Goal: Information Seeking & Learning: Learn about a topic

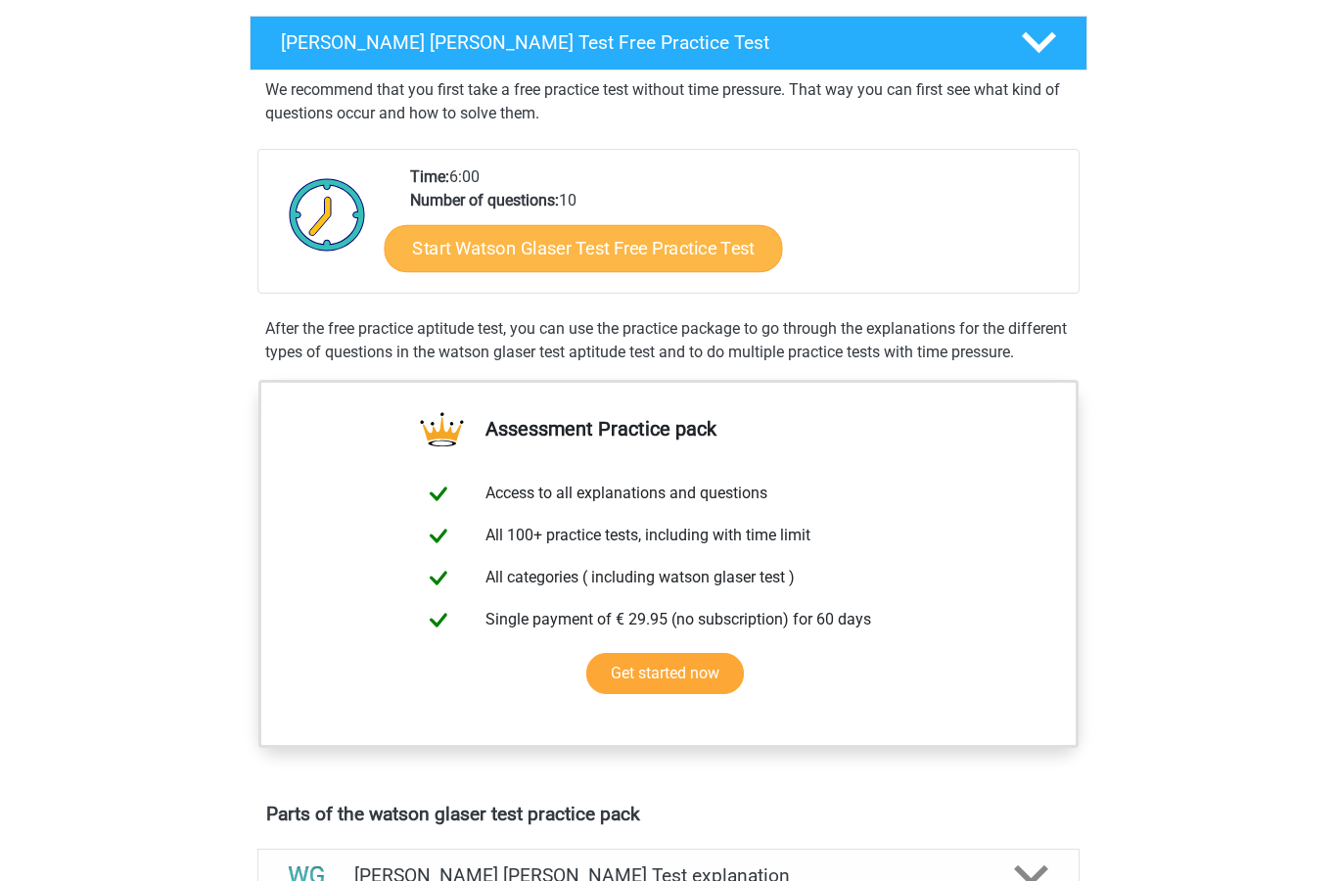
scroll to position [306, 0]
click at [627, 258] on link "Start Watson Glaser Test Free Practice Test" at bounding box center [584, 248] width 398 height 47
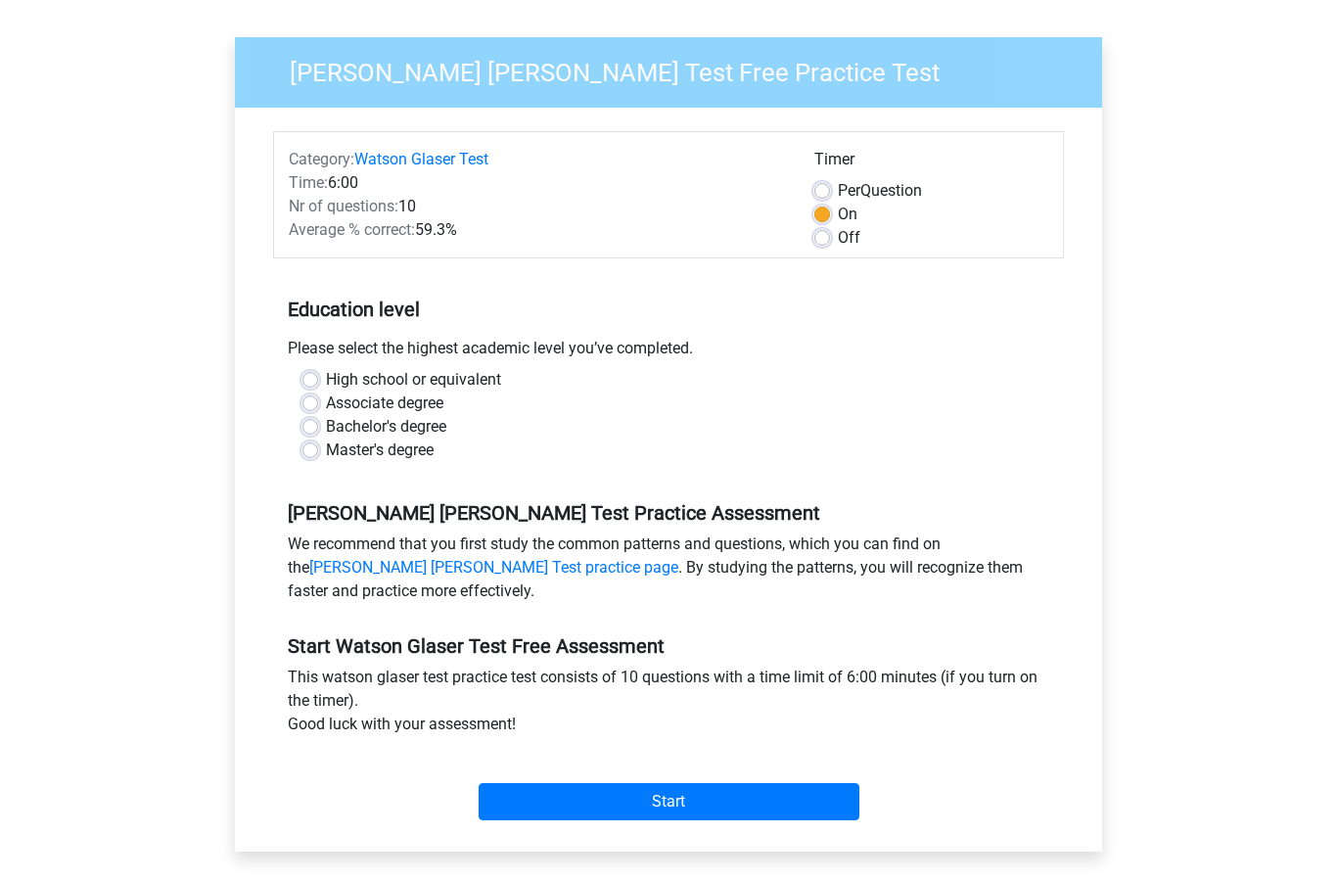
scroll to position [124, 0]
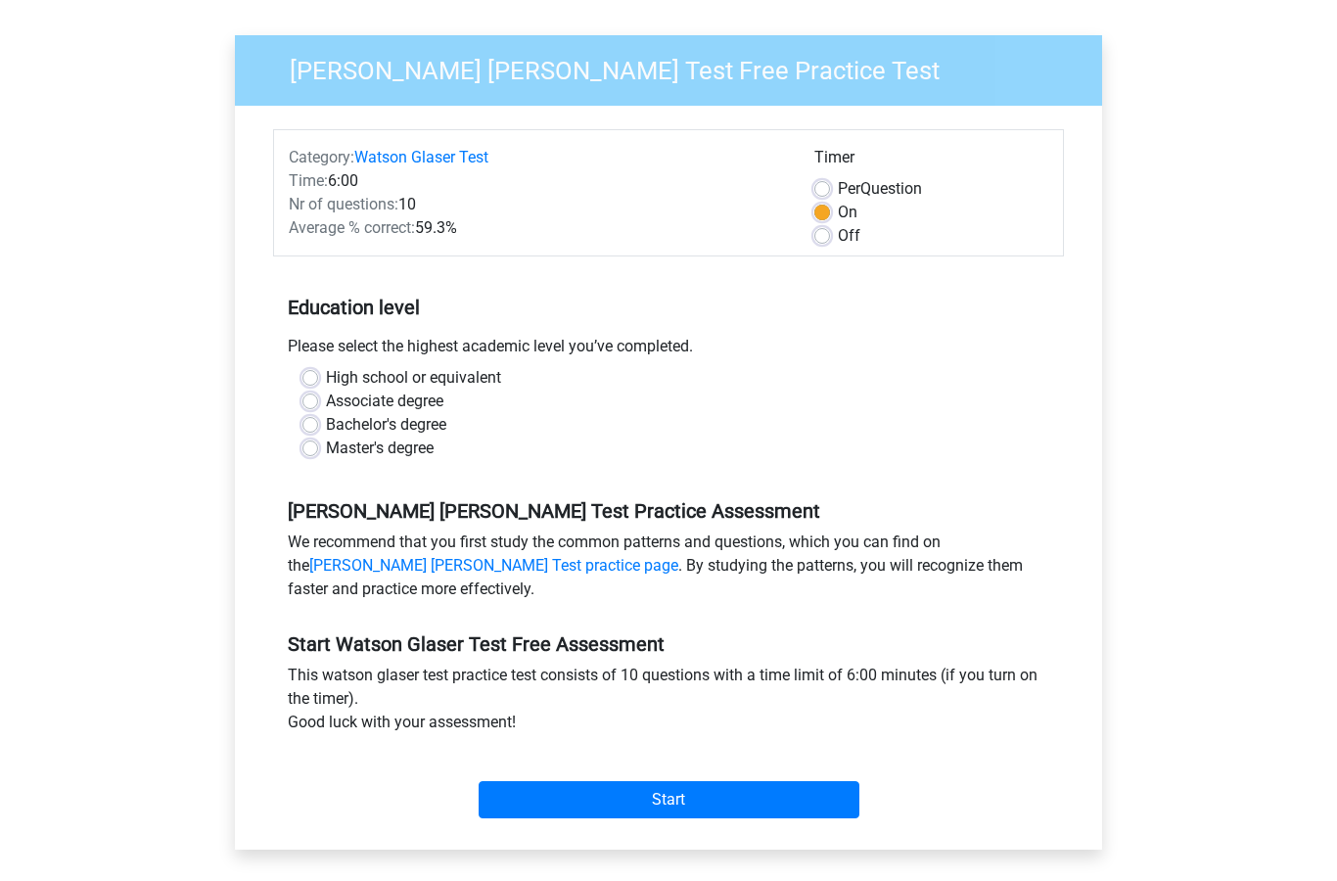
click at [326, 383] on label "High school or equivalent" at bounding box center [413, 378] width 175 height 23
click at [312, 383] on input "High school or equivalent" at bounding box center [310, 377] width 16 height 20
radio input "true"
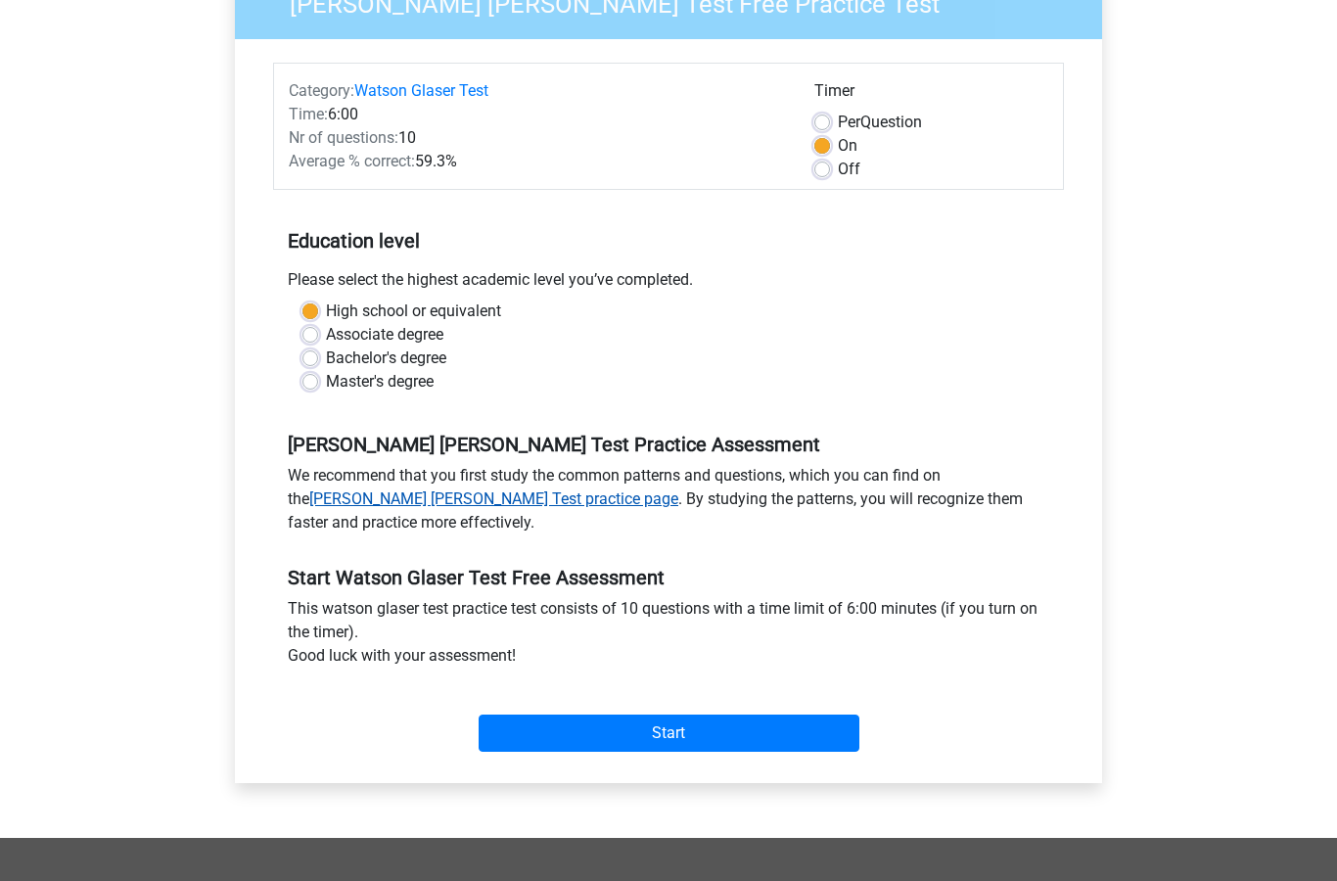
scroll to position [192, 0]
click at [678, 489] on link "Watson Glaser Test practice page" at bounding box center [493, 498] width 369 height 19
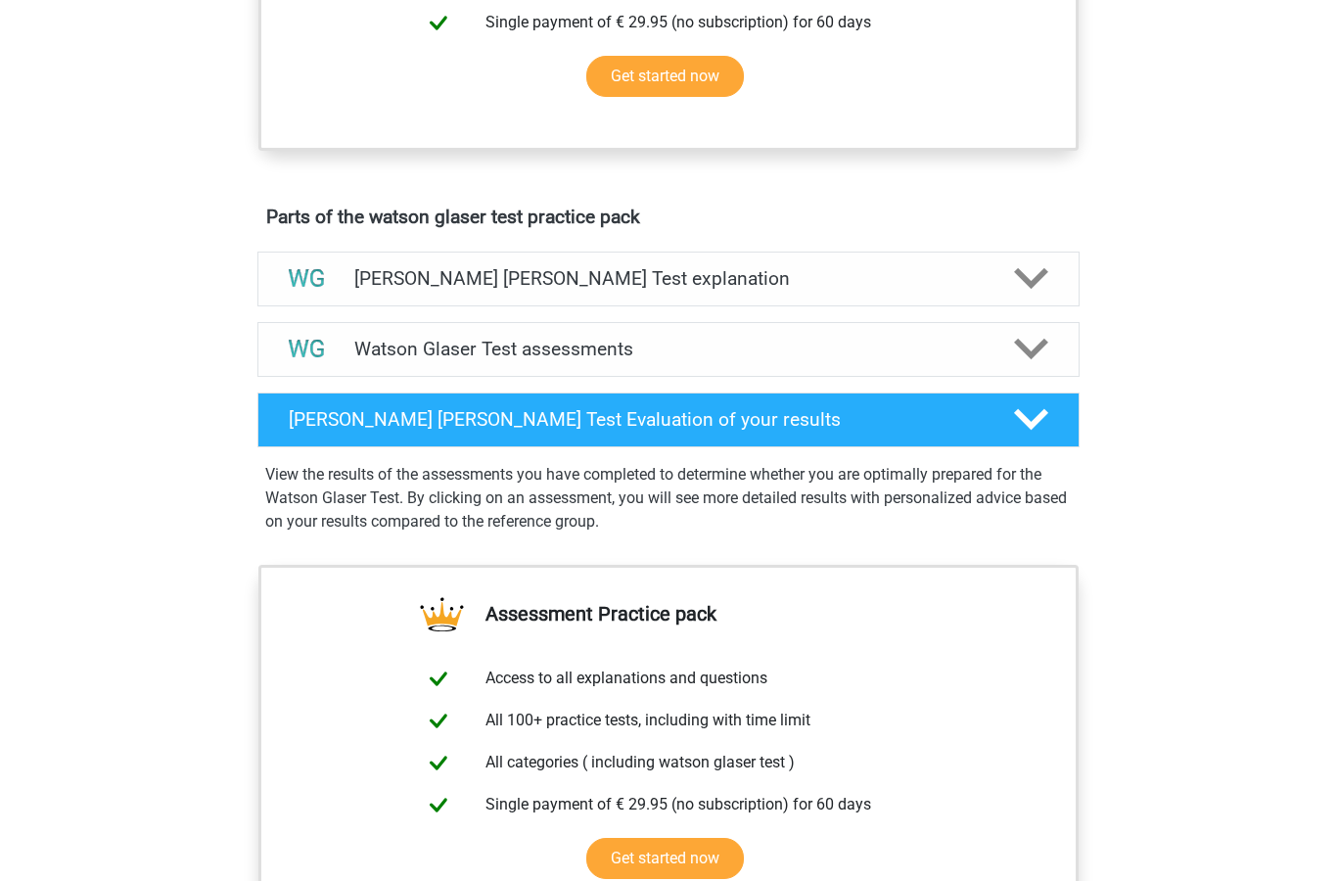
scroll to position [920, 0]
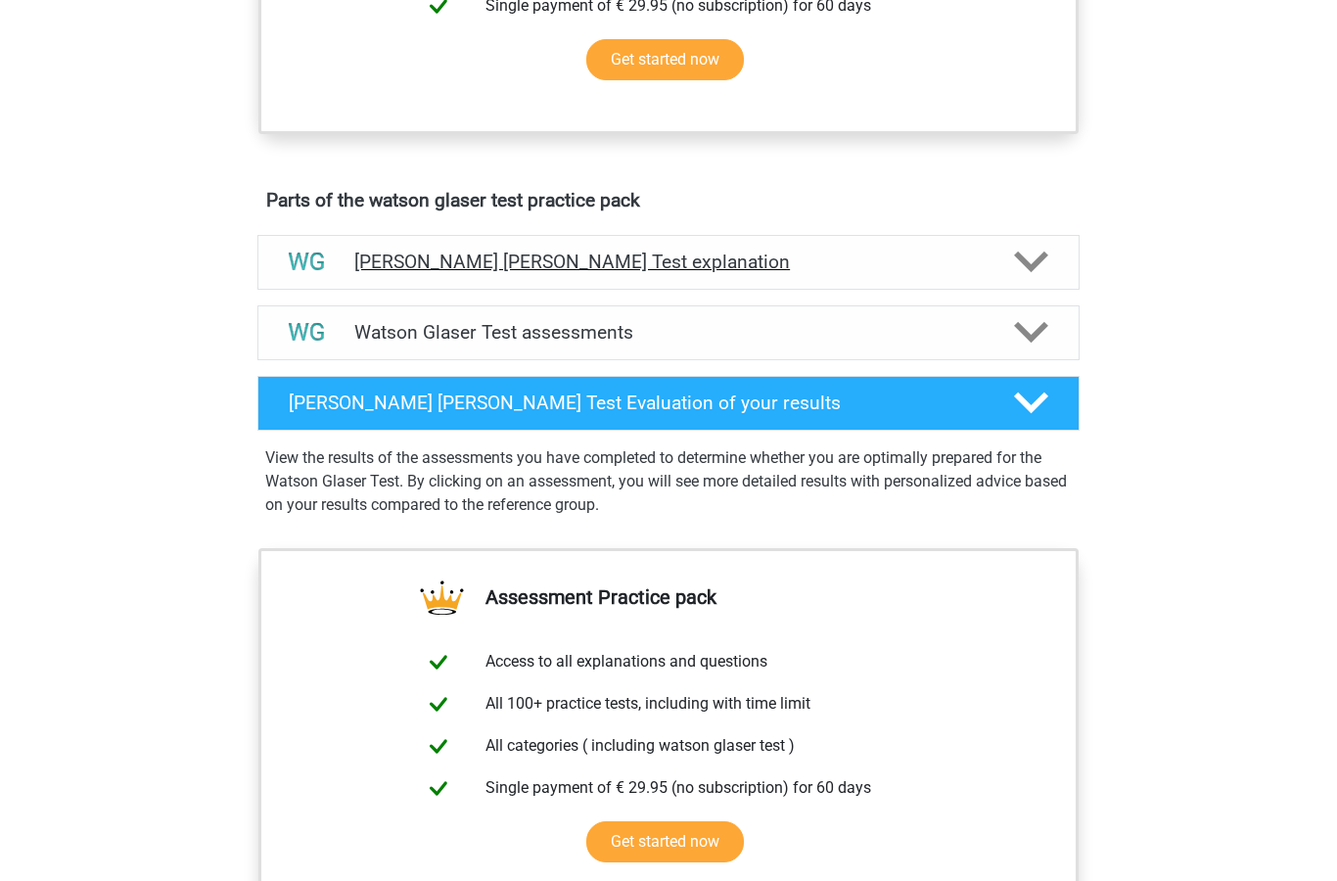
click at [675, 273] on h4 "[PERSON_NAME] [PERSON_NAME] Test explanation" at bounding box center [668, 262] width 628 height 23
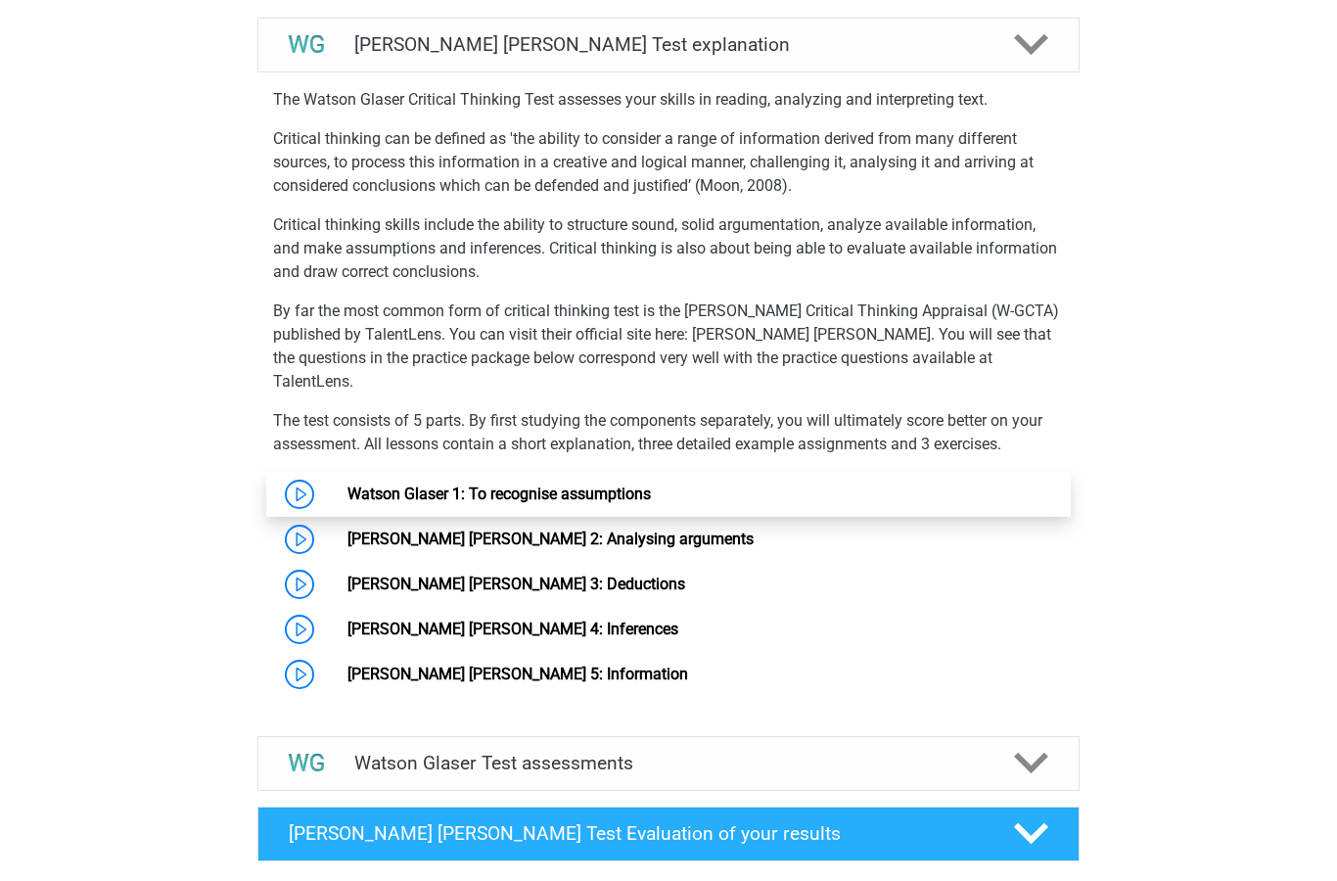
scroll to position [1138, 0]
click at [348, 493] on link "Watson Glaser 1: To recognise assumptions" at bounding box center [499, 494] width 303 height 19
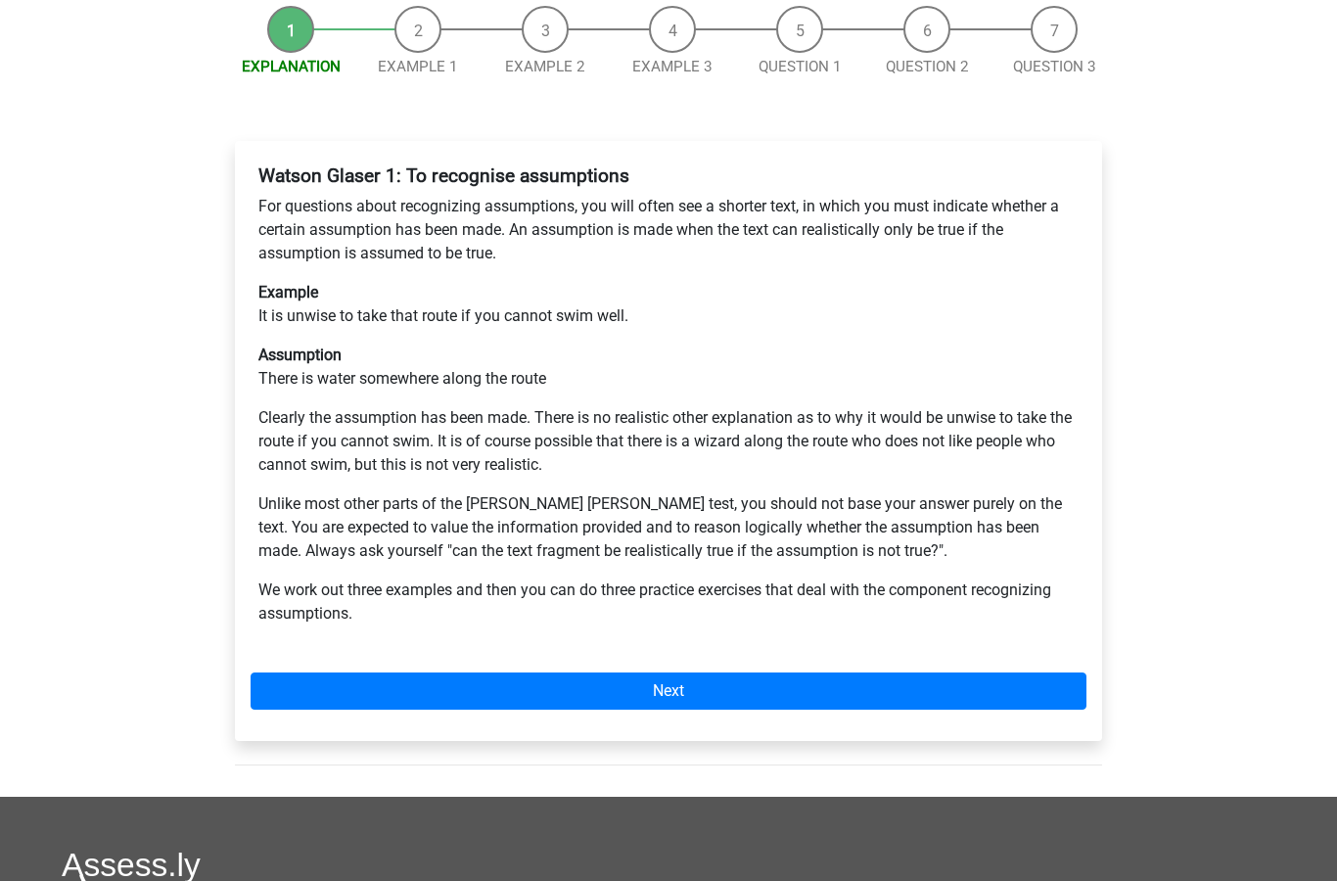
scroll to position [267, 0]
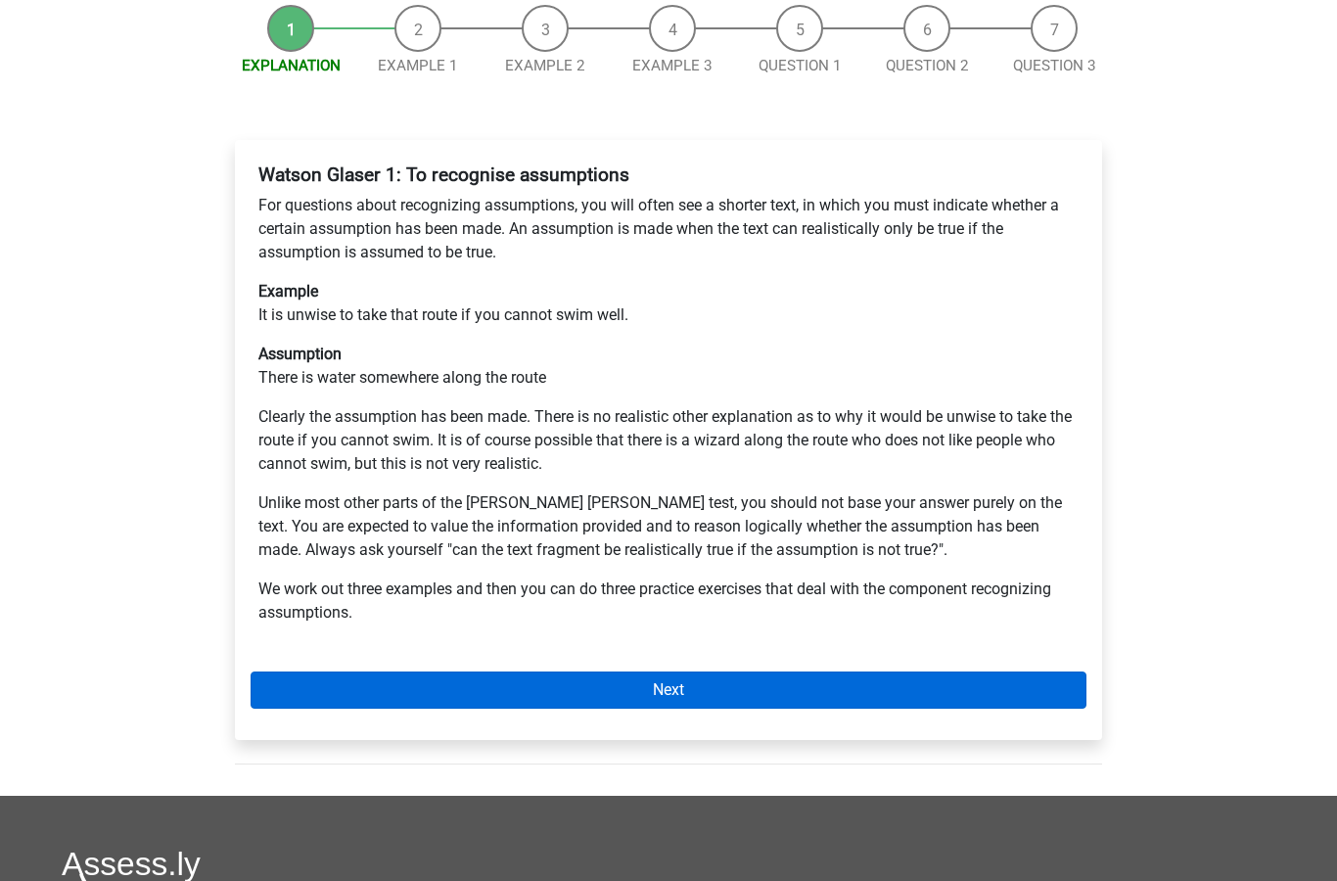
click at [681, 672] on link "Next" at bounding box center [669, 690] width 836 height 37
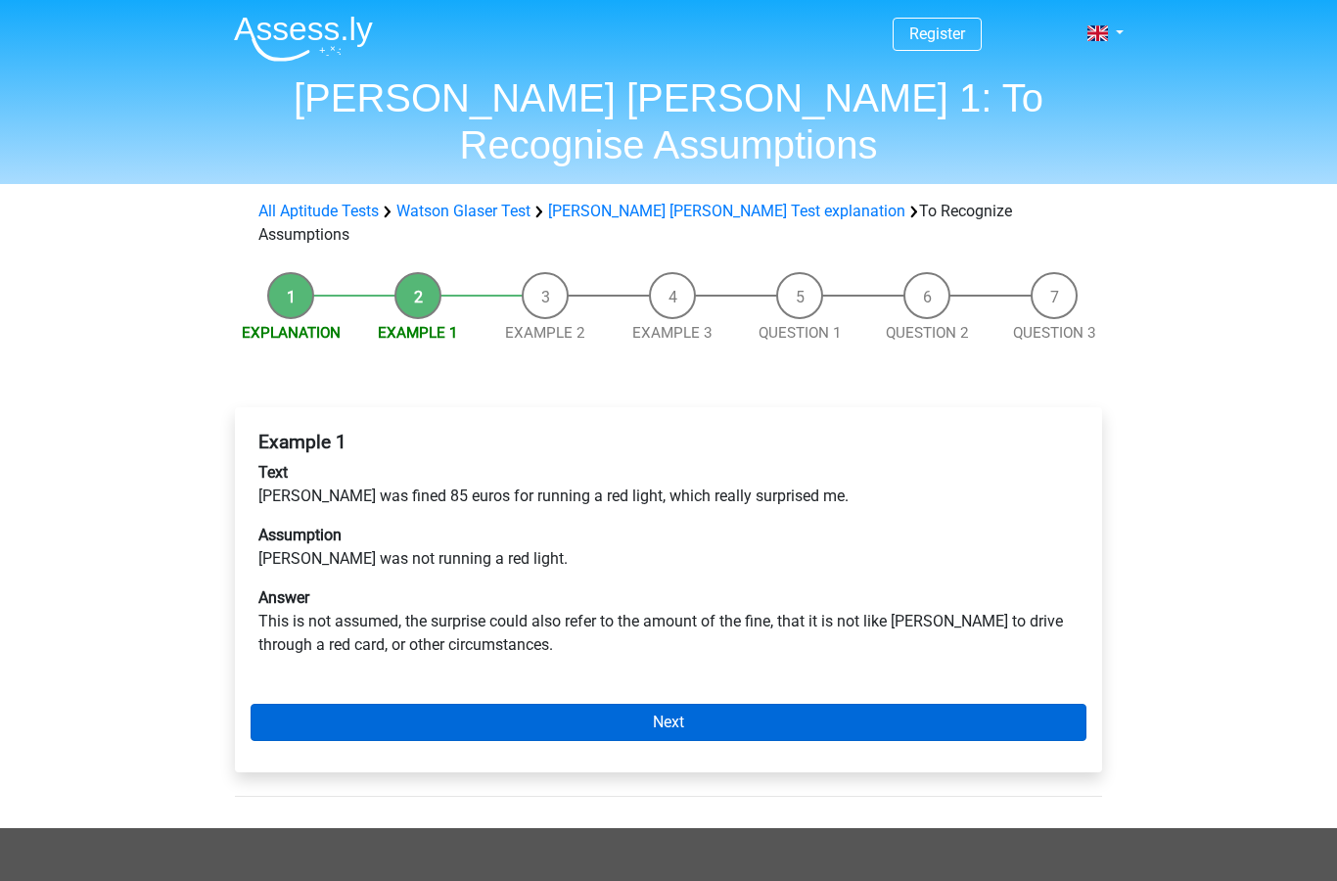
click at [626, 704] on link "Next" at bounding box center [669, 722] width 836 height 37
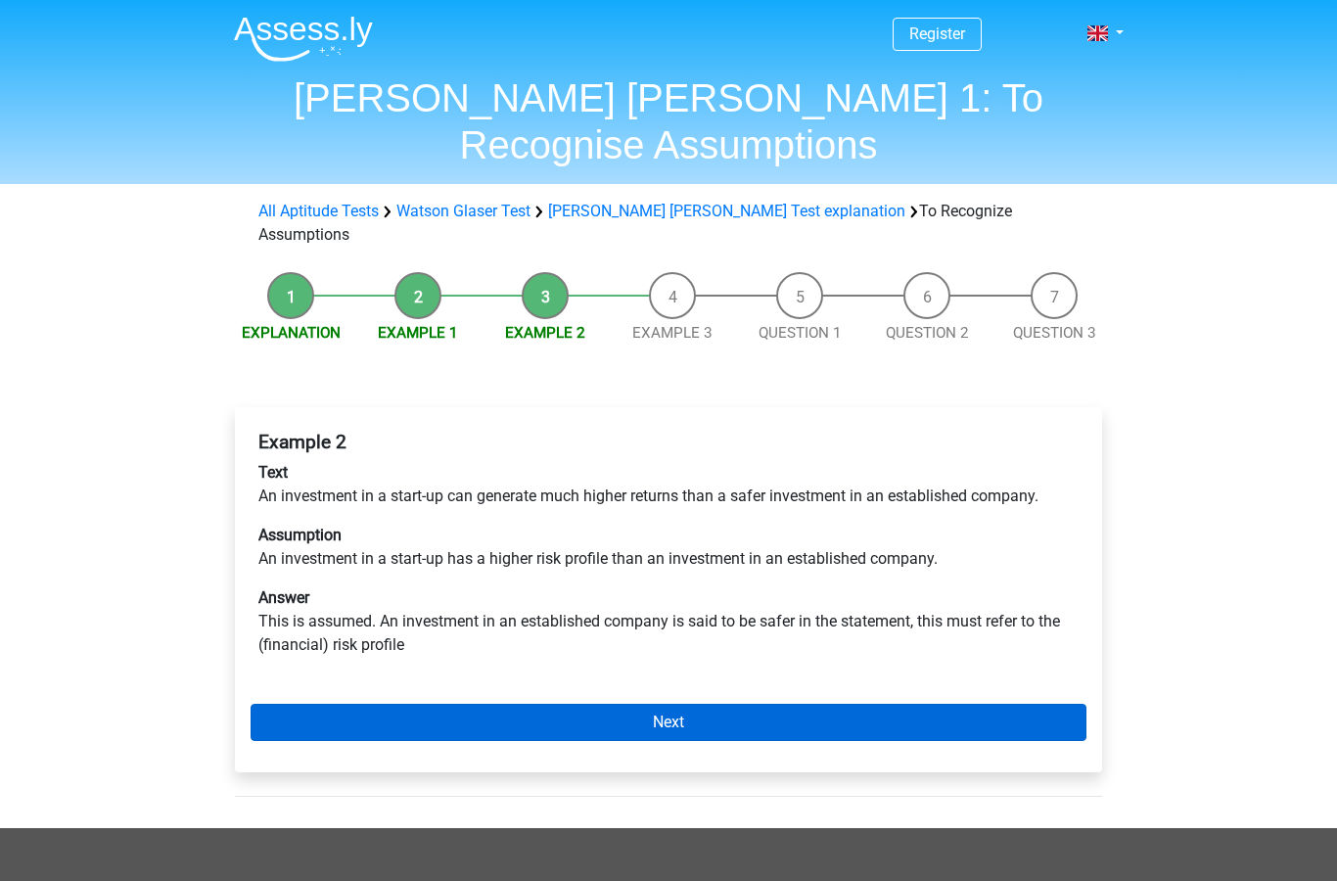
click at [677, 704] on link "Next" at bounding box center [669, 722] width 836 height 37
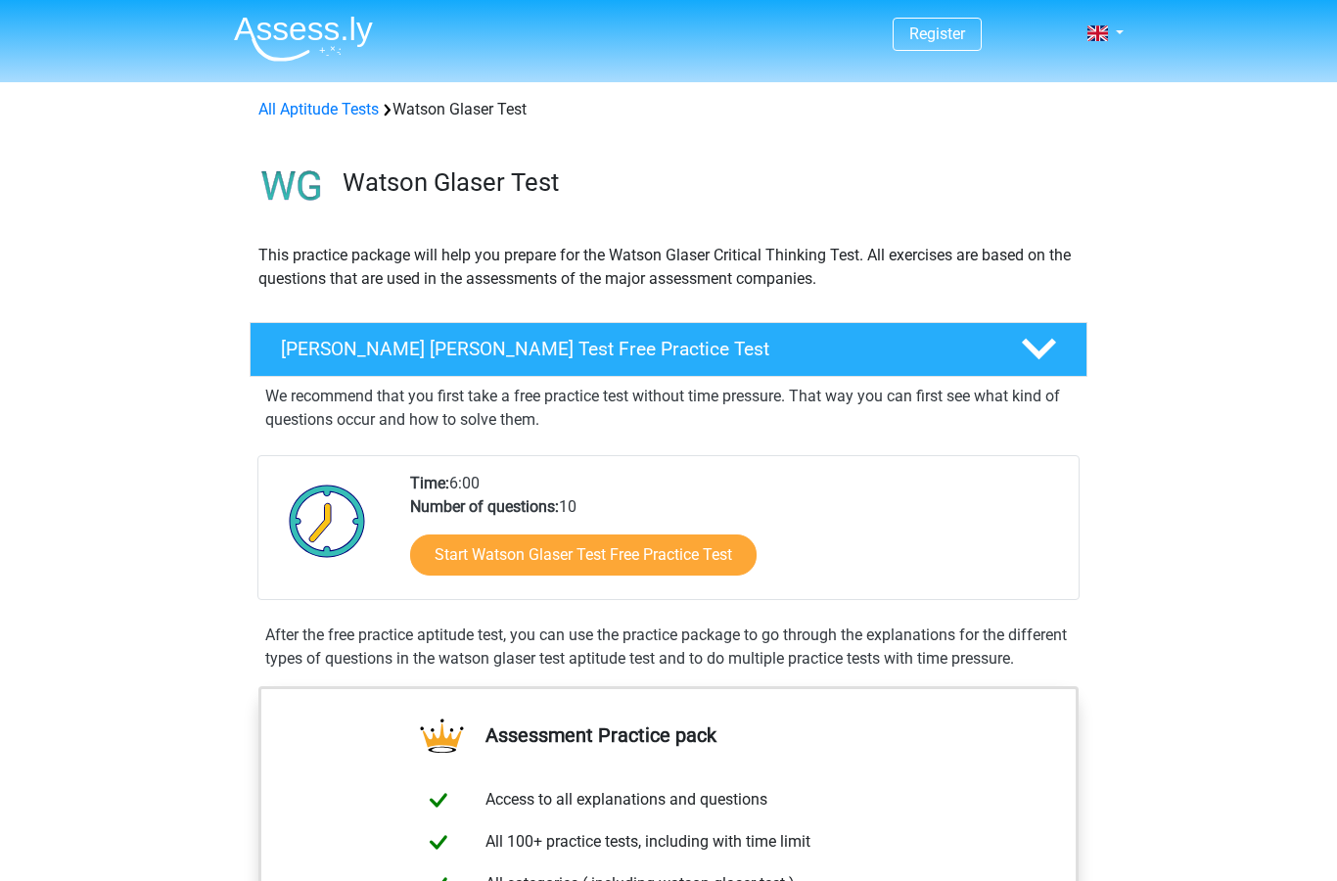
scroll to position [1216, 0]
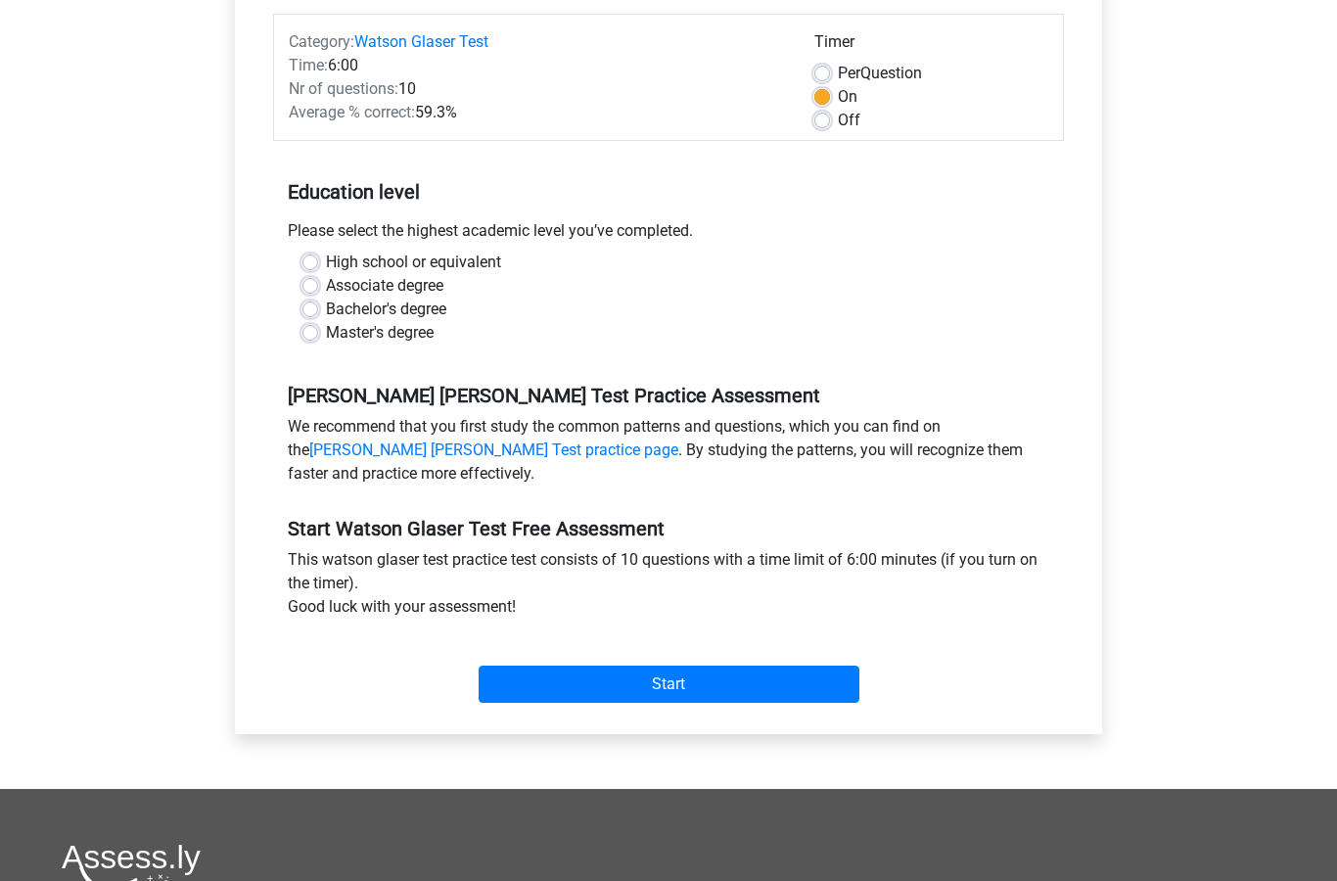
scroll to position [234, 0]
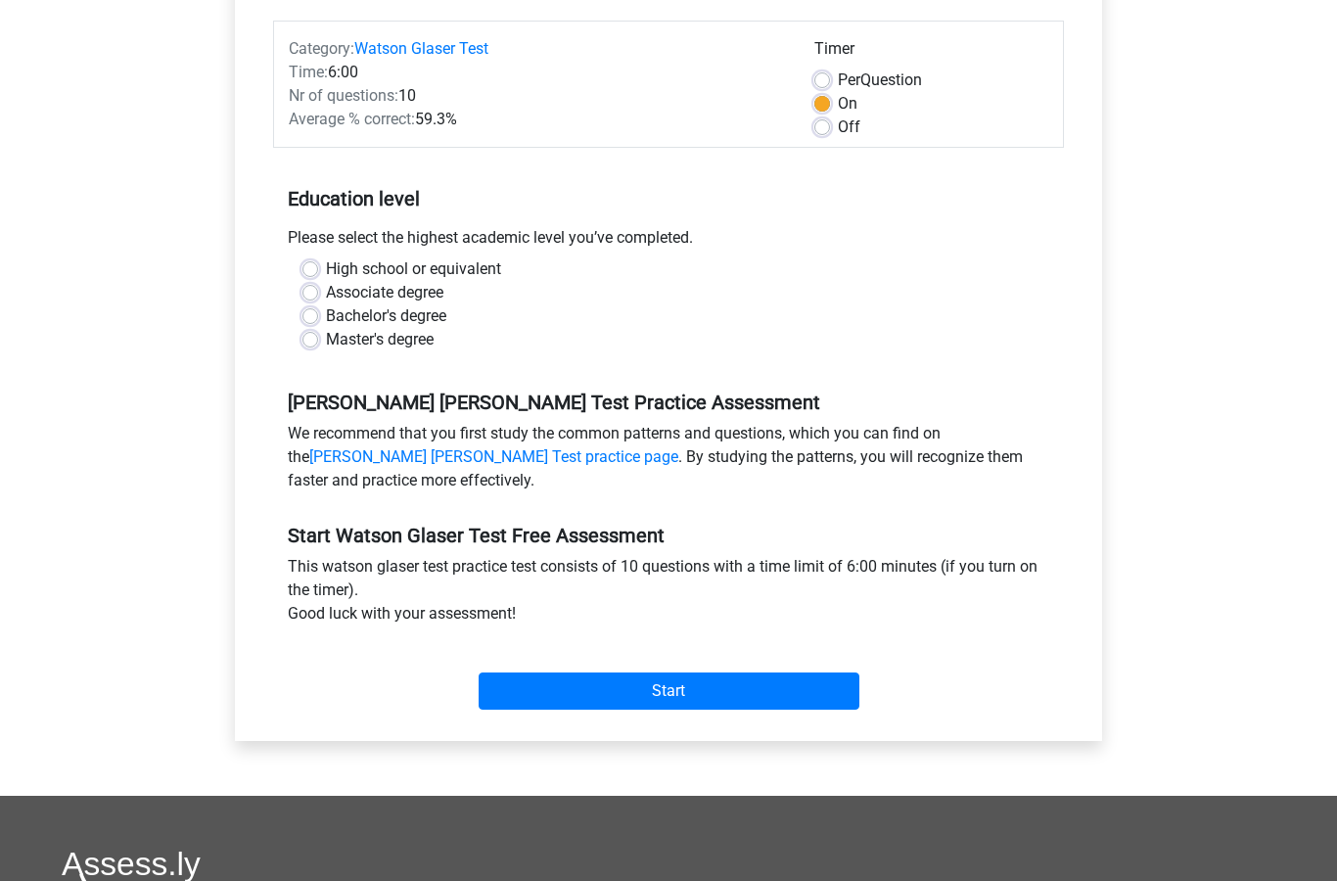
click at [326, 267] on label "High school or equivalent" at bounding box center [413, 268] width 175 height 23
click at [308, 267] on input "High school or equivalent" at bounding box center [310, 267] width 16 height 20
radio input "true"
click at [575, 698] on input "Start" at bounding box center [669, 691] width 381 height 37
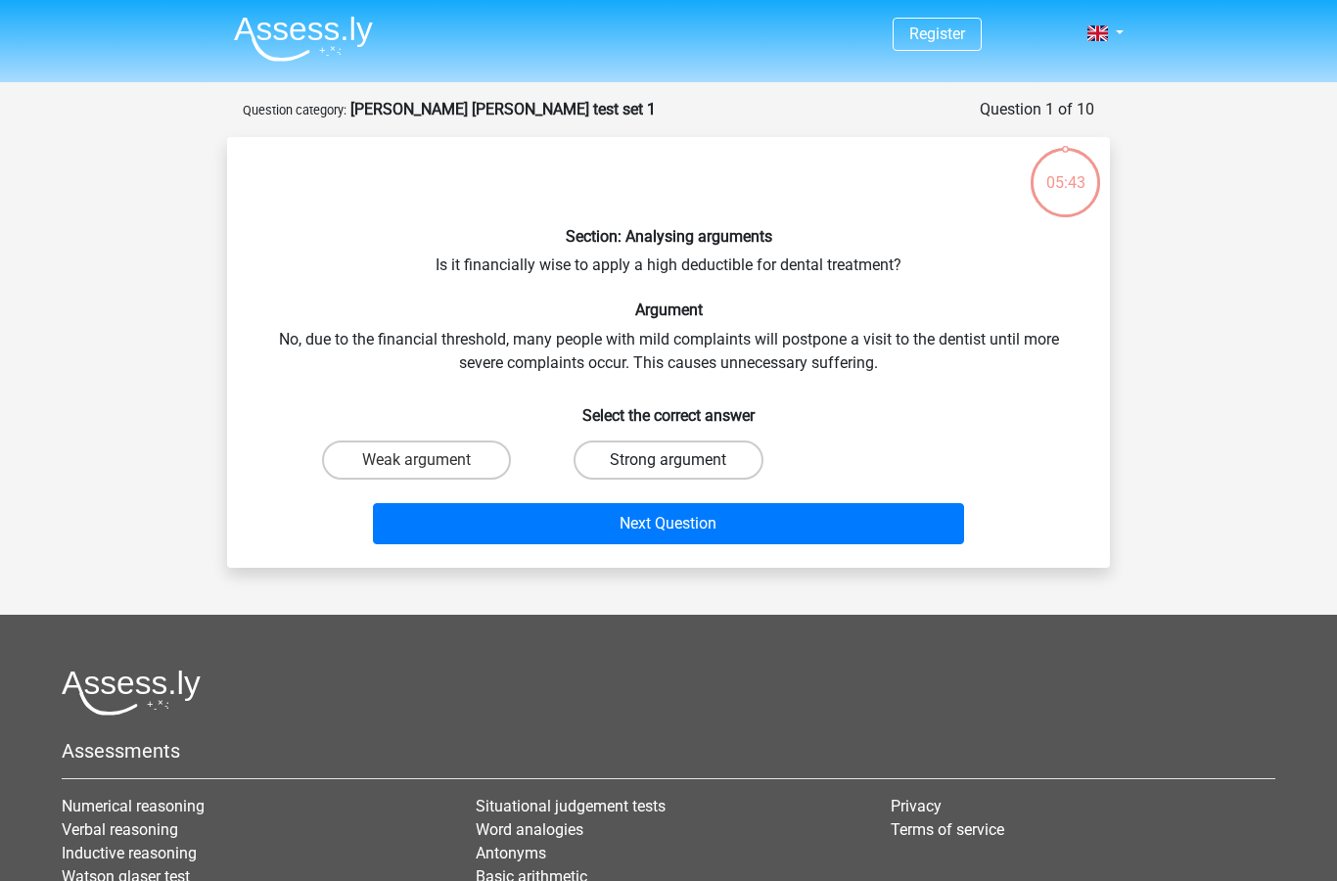
click at [645, 470] on label "Strong argument" at bounding box center [668, 460] width 189 height 39
click at [669, 470] on input "Strong argument" at bounding box center [675, 466] width 13 height 13
radio input "true"
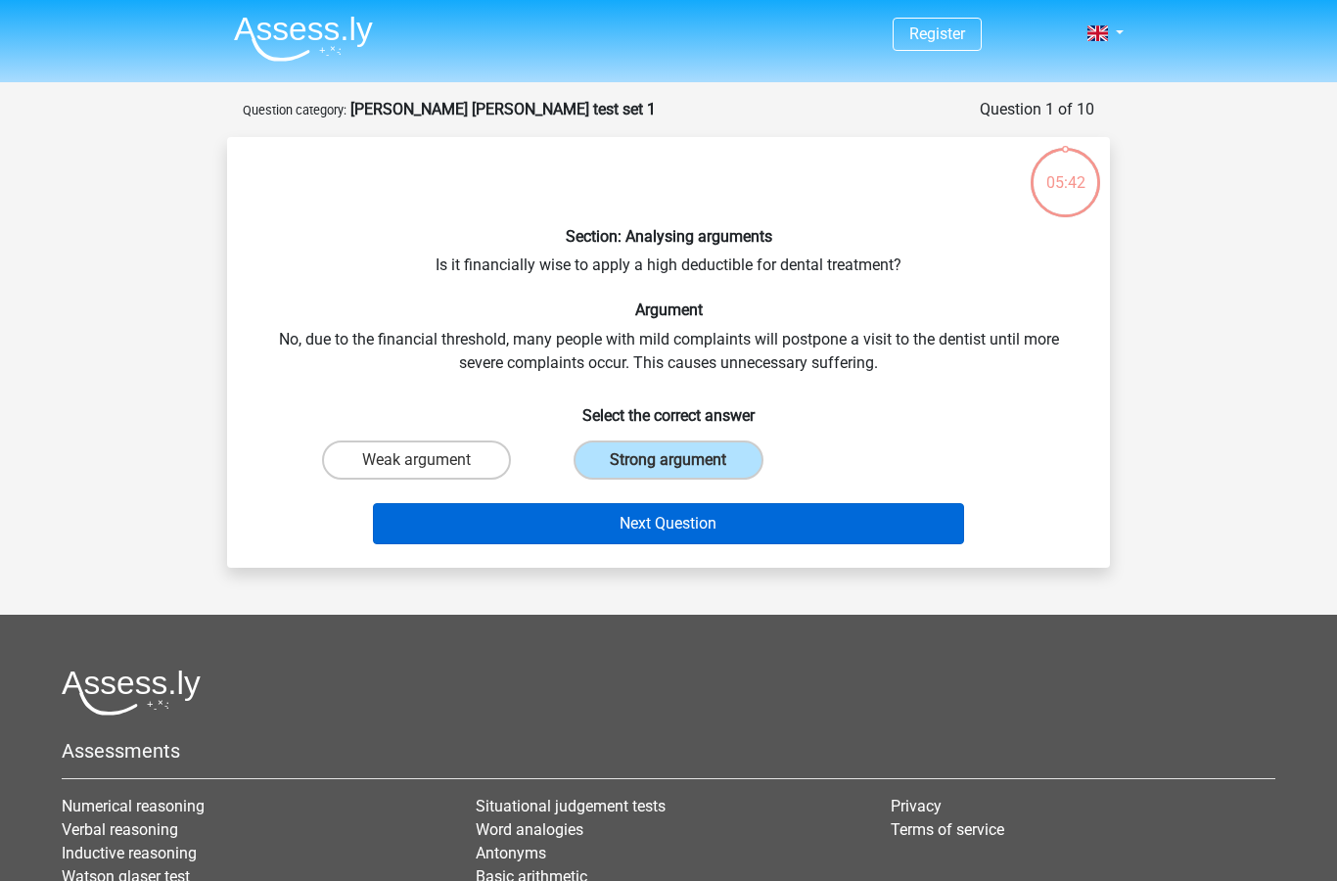
click at [660, 518] on button "Next Question" at bounding box center [669, 523] width 592 height 41
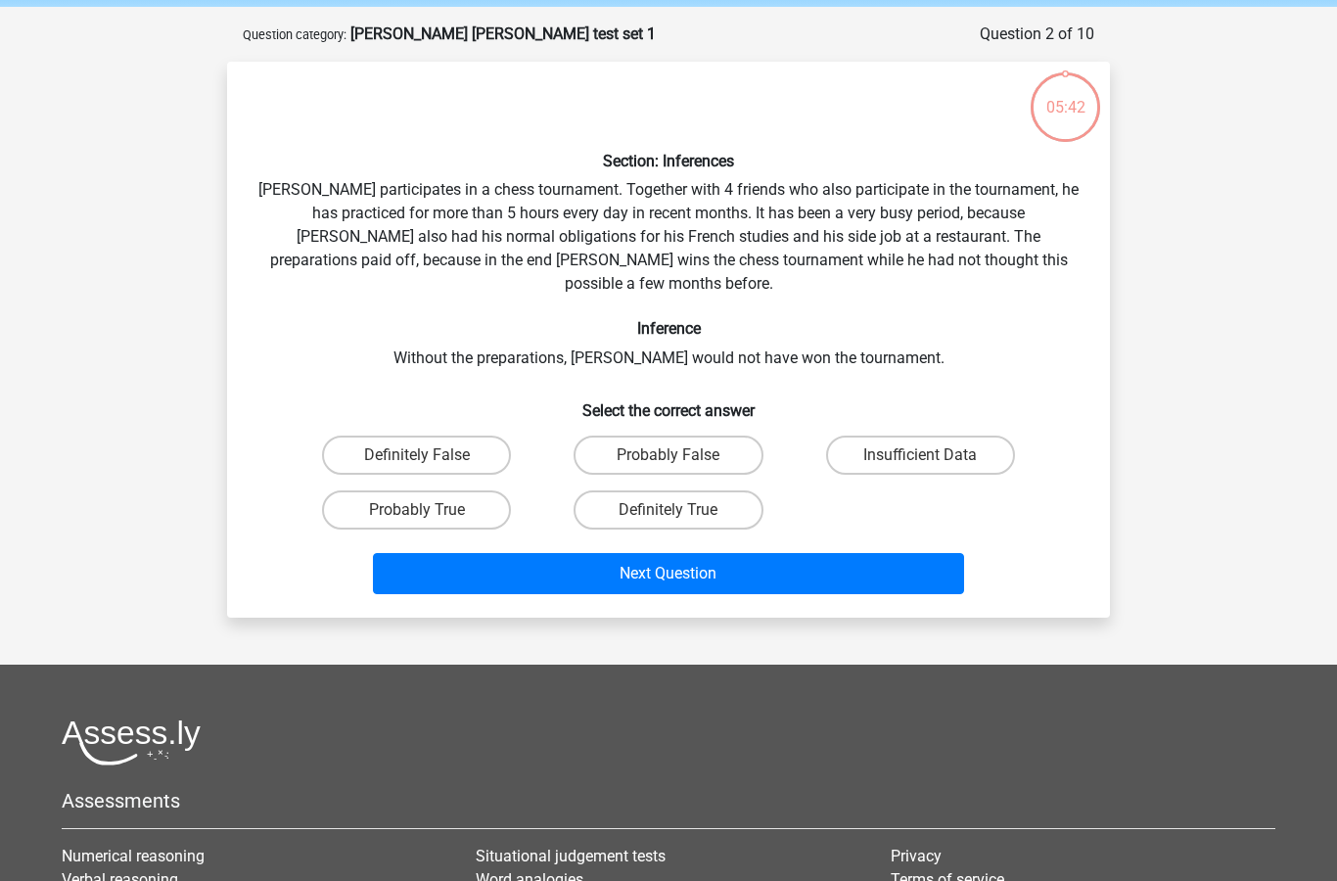
scroll to position [98, 0]
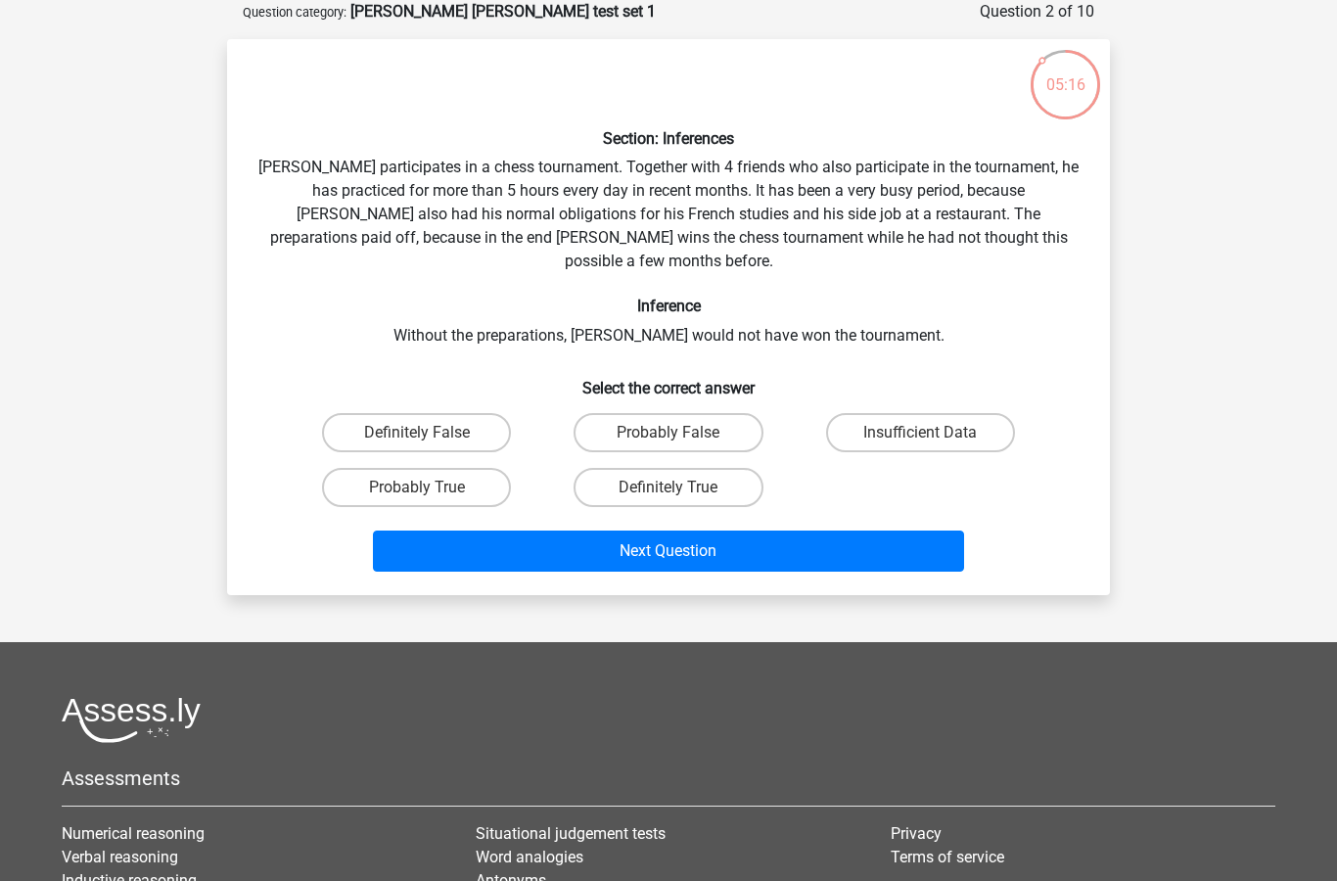
click at [422, 488] on input "Probably True" at bounding box center [423, 494] width 13 height 13
radio input "true"
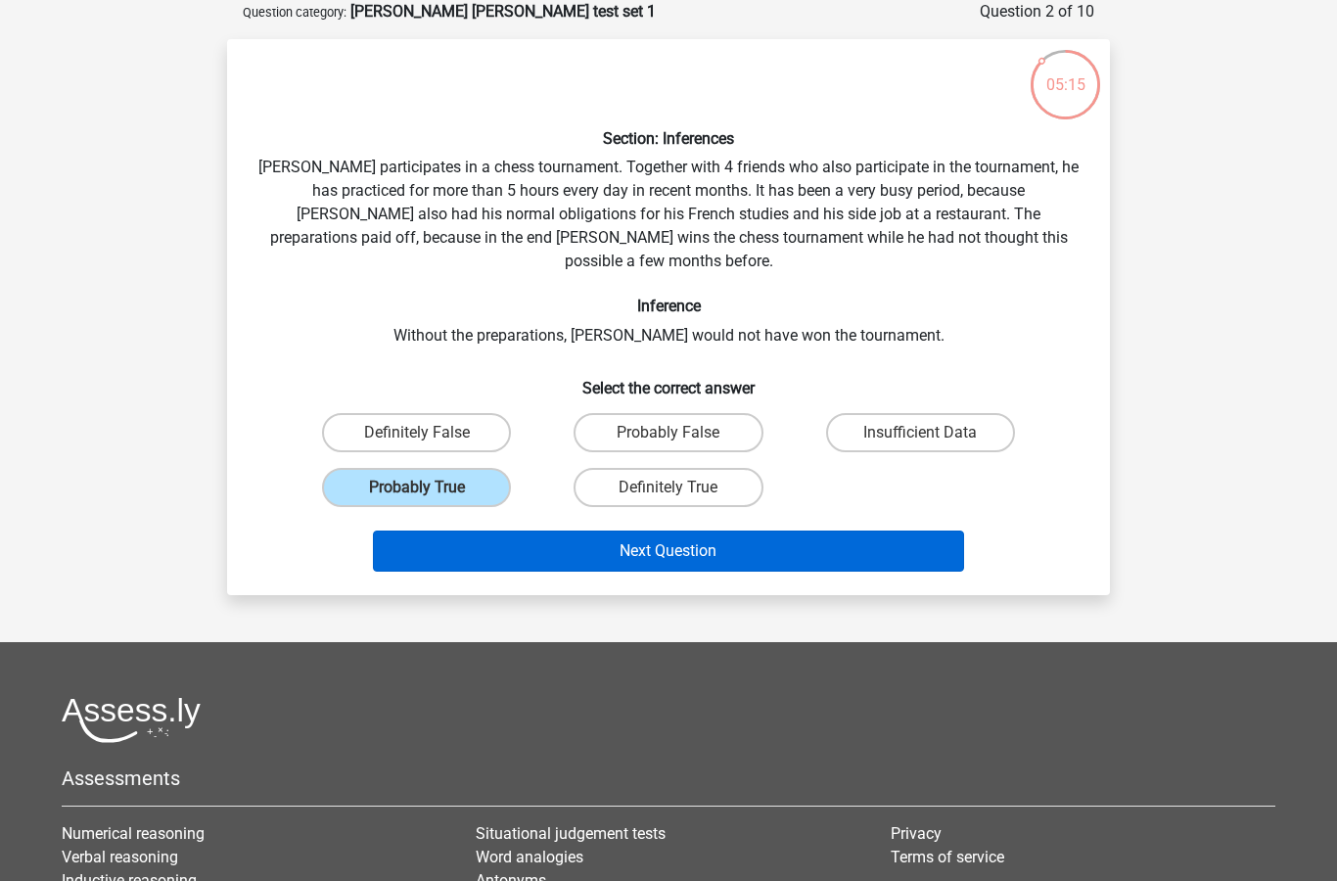
click at [610, 536] on button "Next Question" at bounding box center [669, 551] width 592 height 41
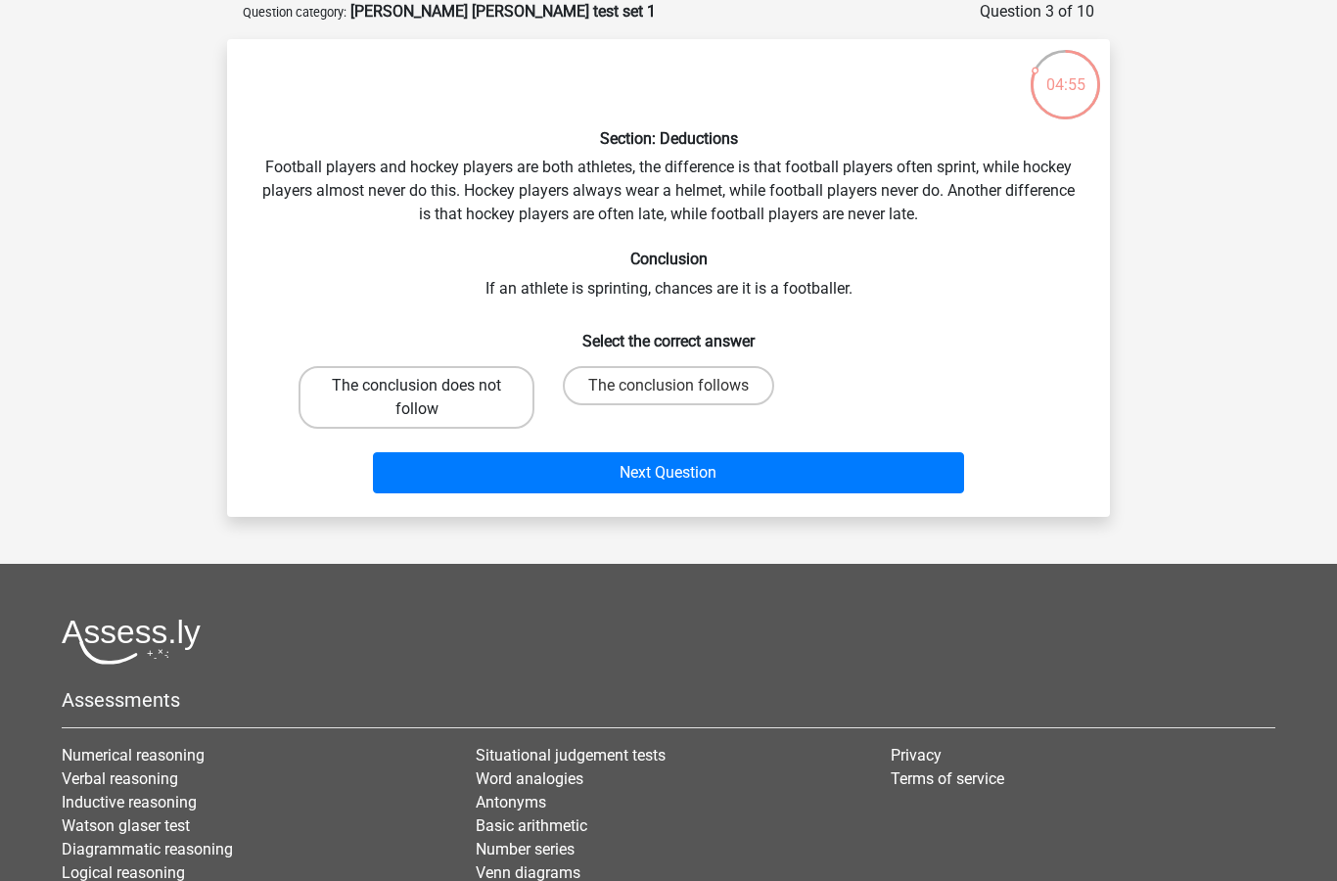
click at [514, 392] on label "The conclusion does not follow" at bounding box center [417, 397] width 236 height 63
click at [430, 392] on input "The conclusion does not follow" at bounding box center [423, 392] width 13 height 13
radio input "true"
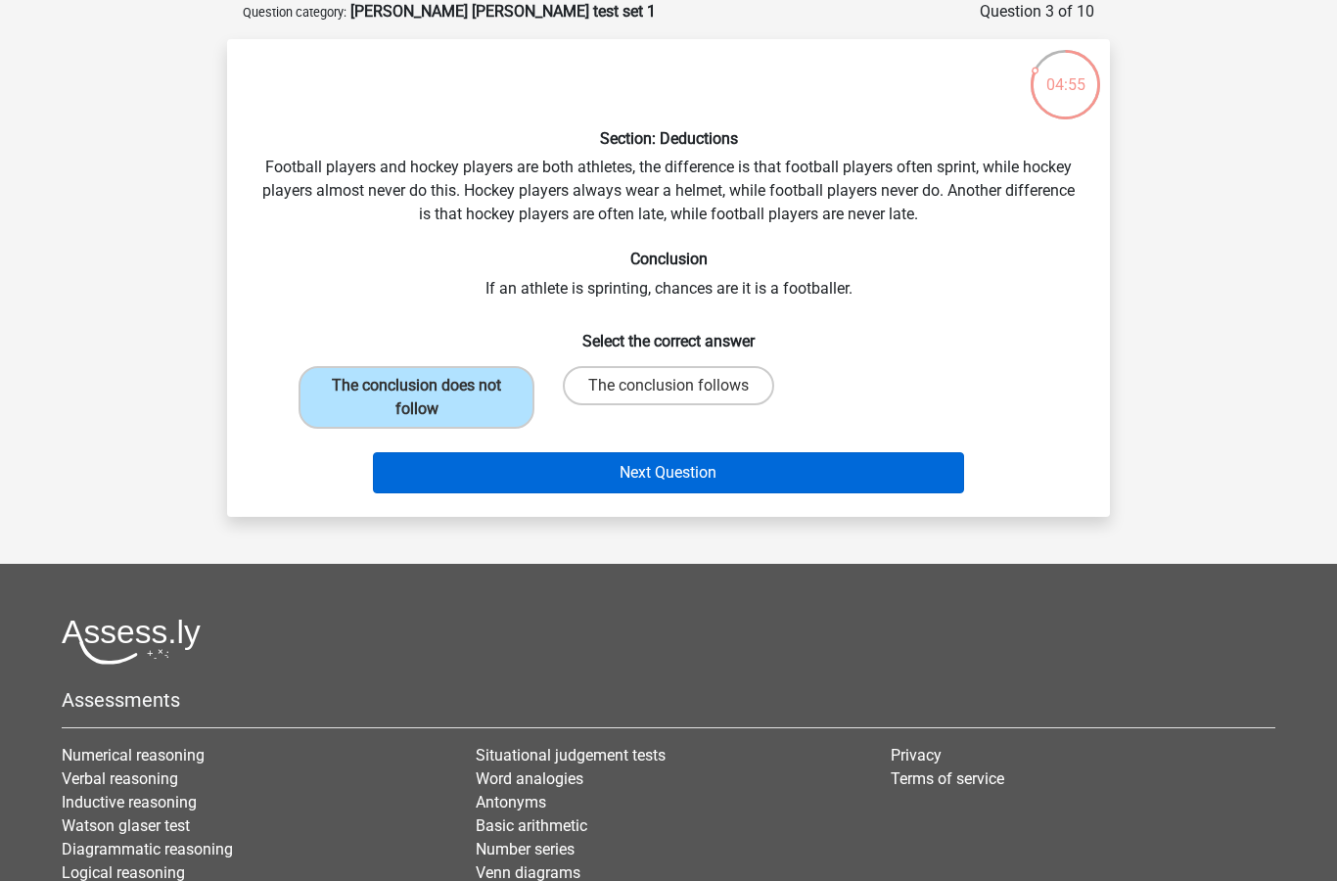
click at [619, 471] on button "Next Question" at bounding box center [669, 472] width 592 height 41
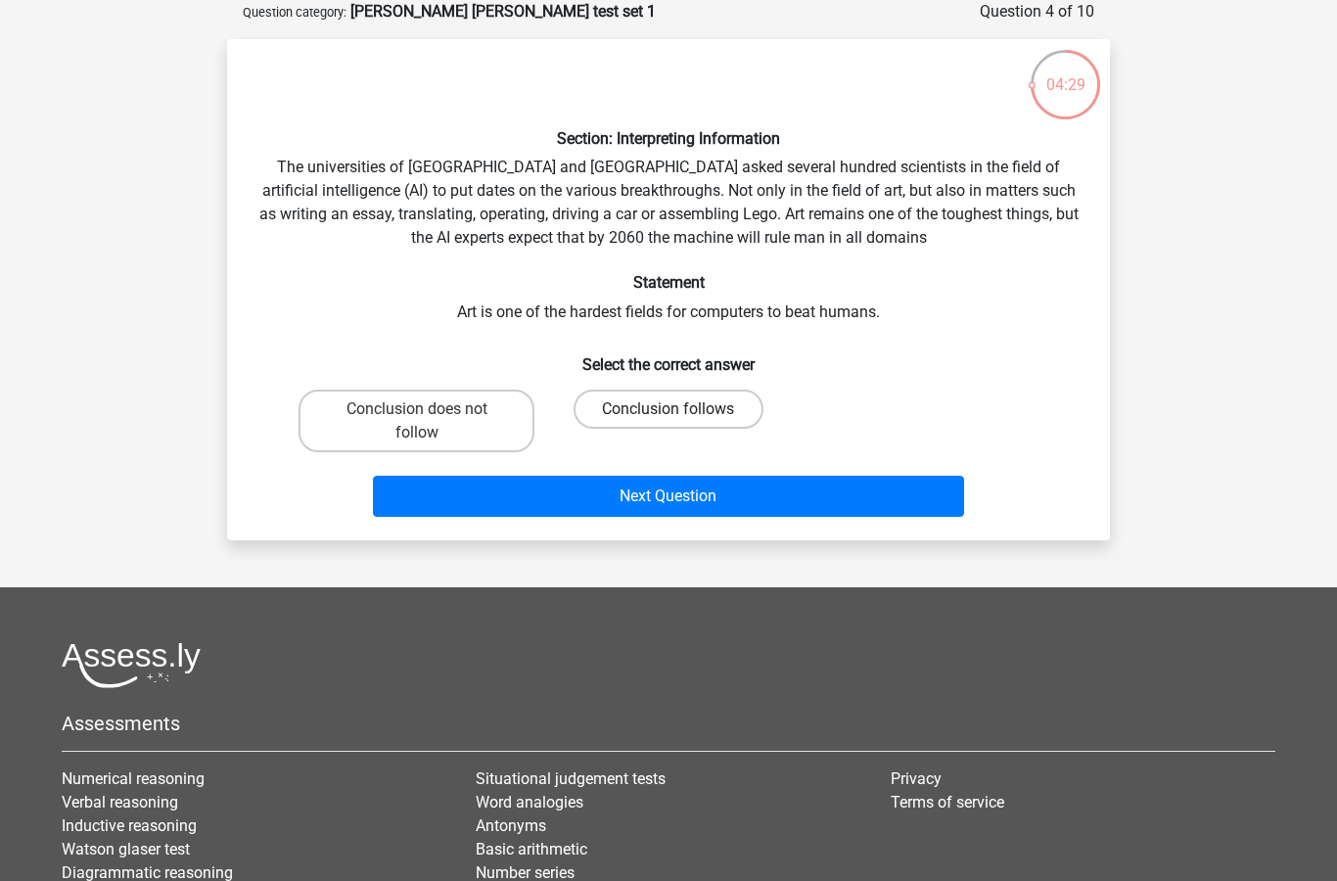
click at [643, 413] on label "Conclusion follows" at bounding box center [668, 409] width 189 height 39
click at [669, 413] on input "Conclusion follows" at bounding box center [675, 415] width 13 height 13
radio input "true"
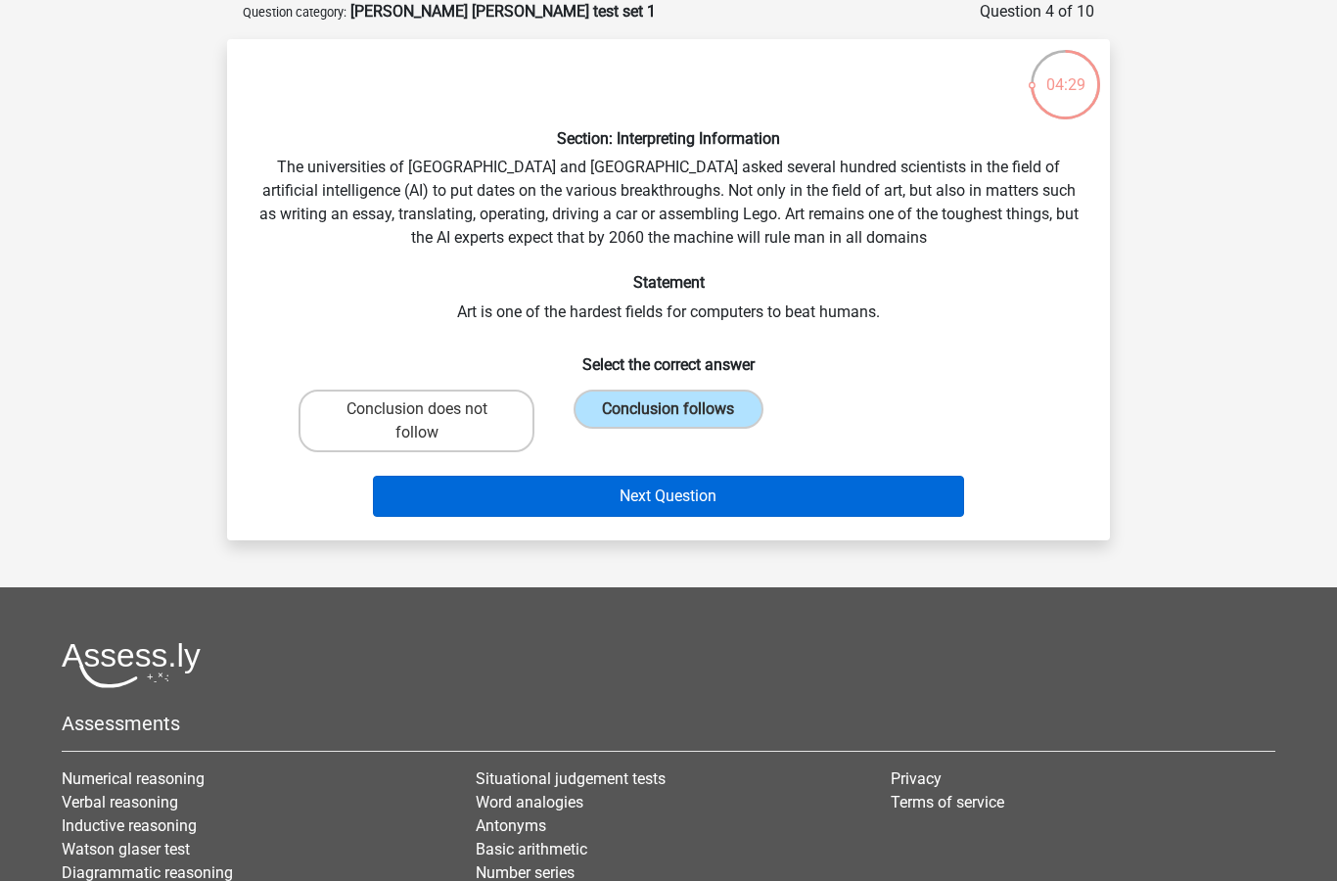
click at [654, 497] on button "Next Question" at bounding box center [669, 496] width 592 height 41
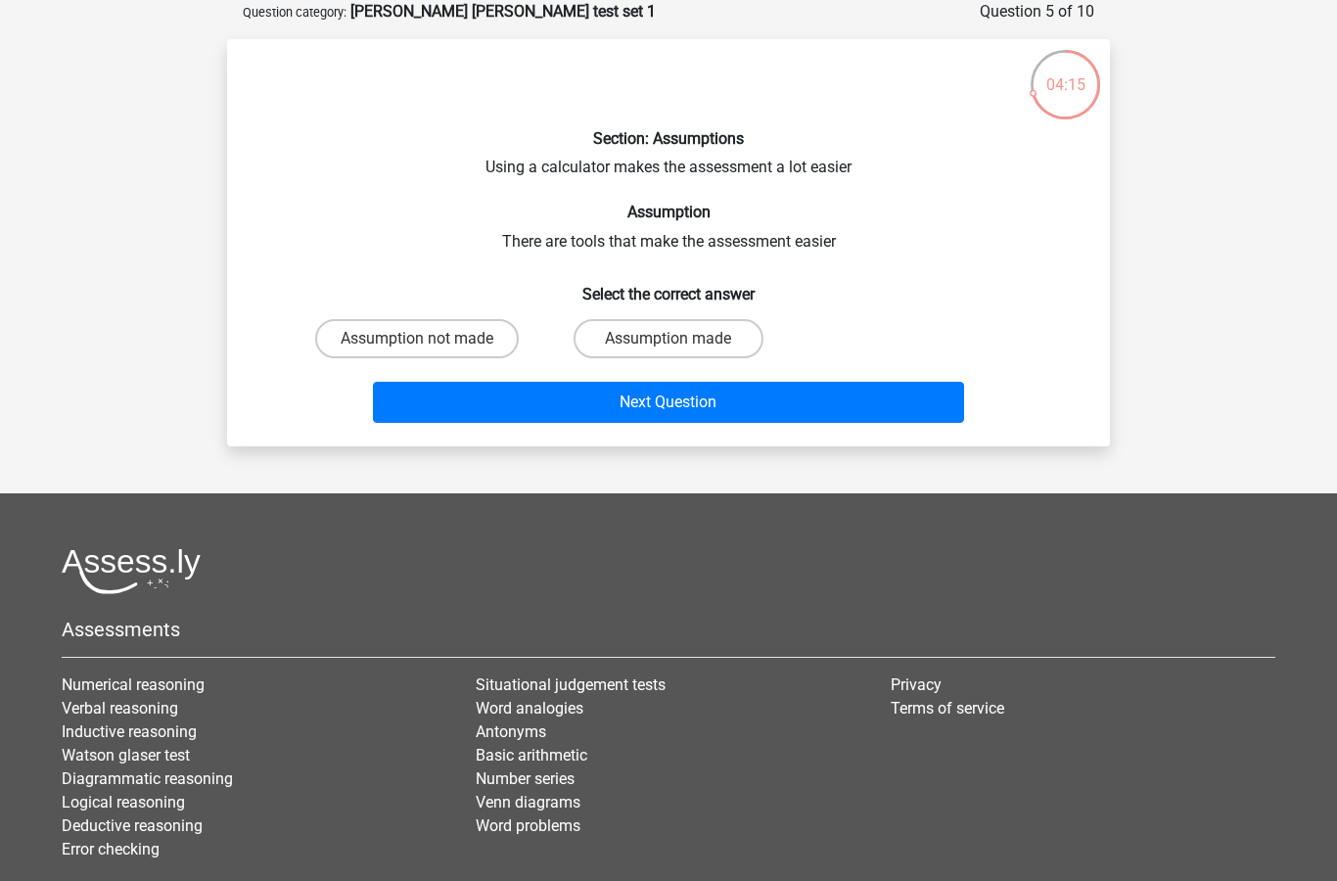
click at [421, 339] on input "Assumption not made" at bounding box center [423, 345] width 13 height 13
radio input "true"
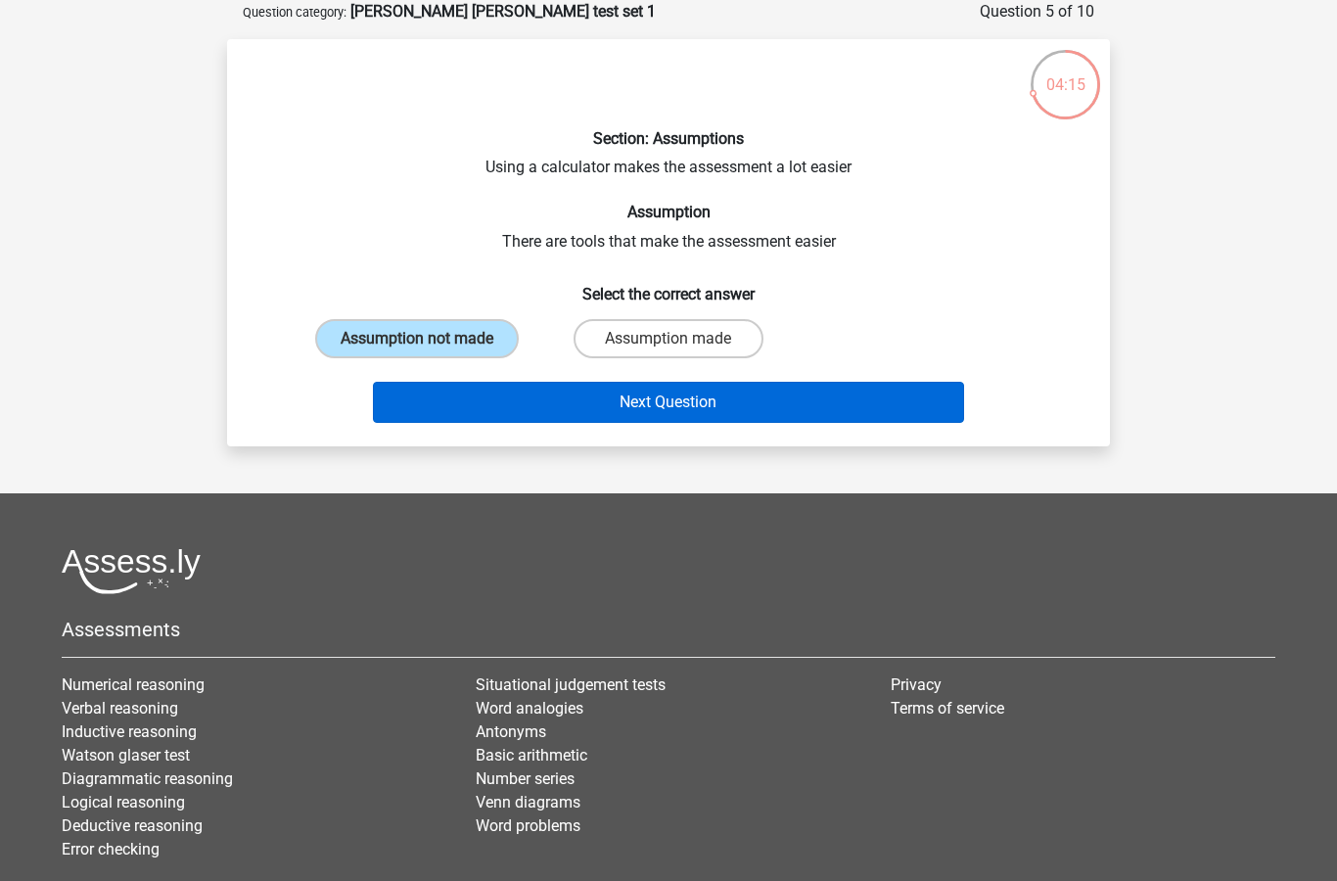
click at [544, 395] on button "Next Question" at bounding box center [669, 402] width 592 height 41
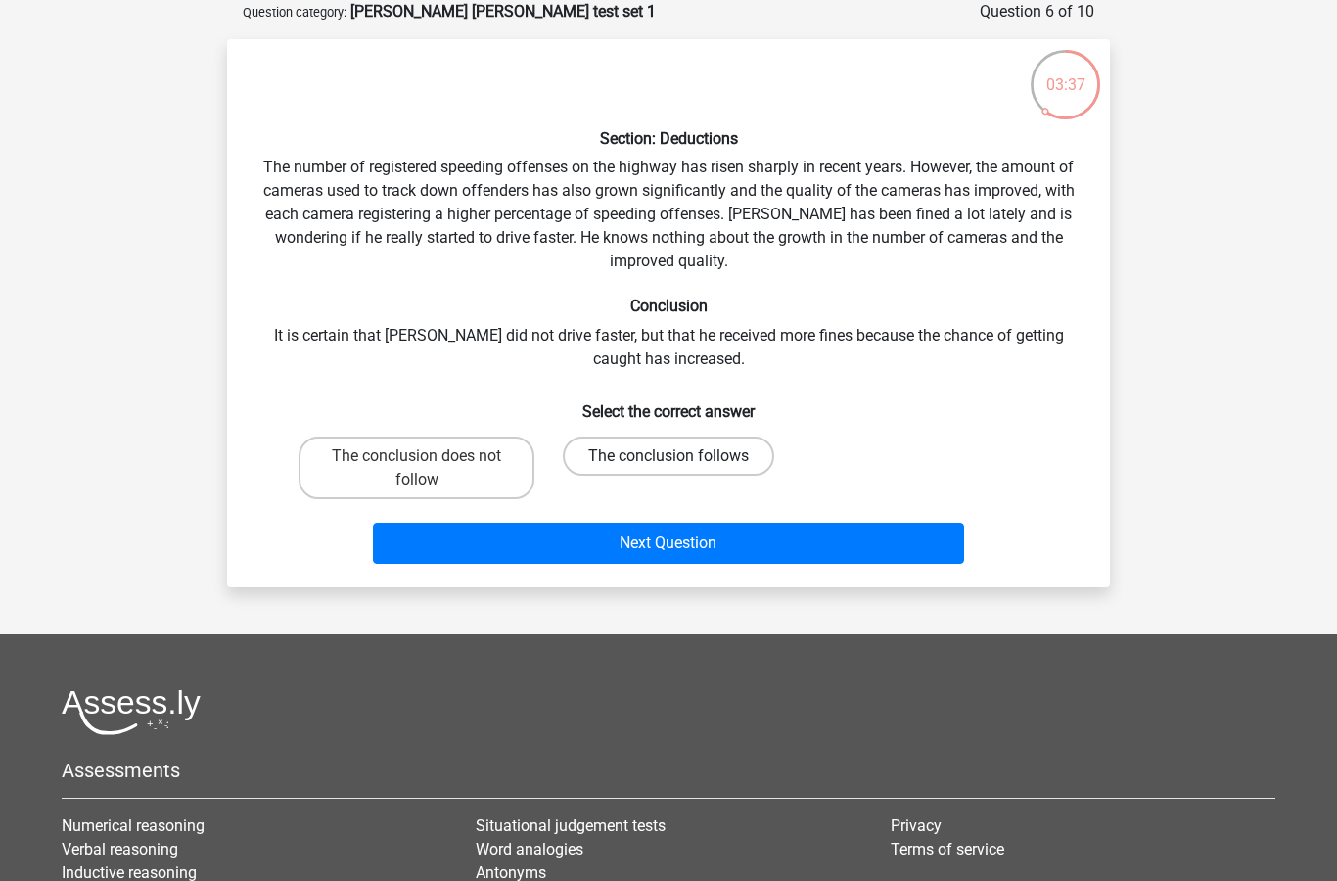
click at [634, 451] on label "The conclusion follows" at bounding box center [668, 456] width 211 height 39
click at [669, 456] on input "The conclusion follows" at bounding box center [675, 462] width 13 height 13
radio input "true"
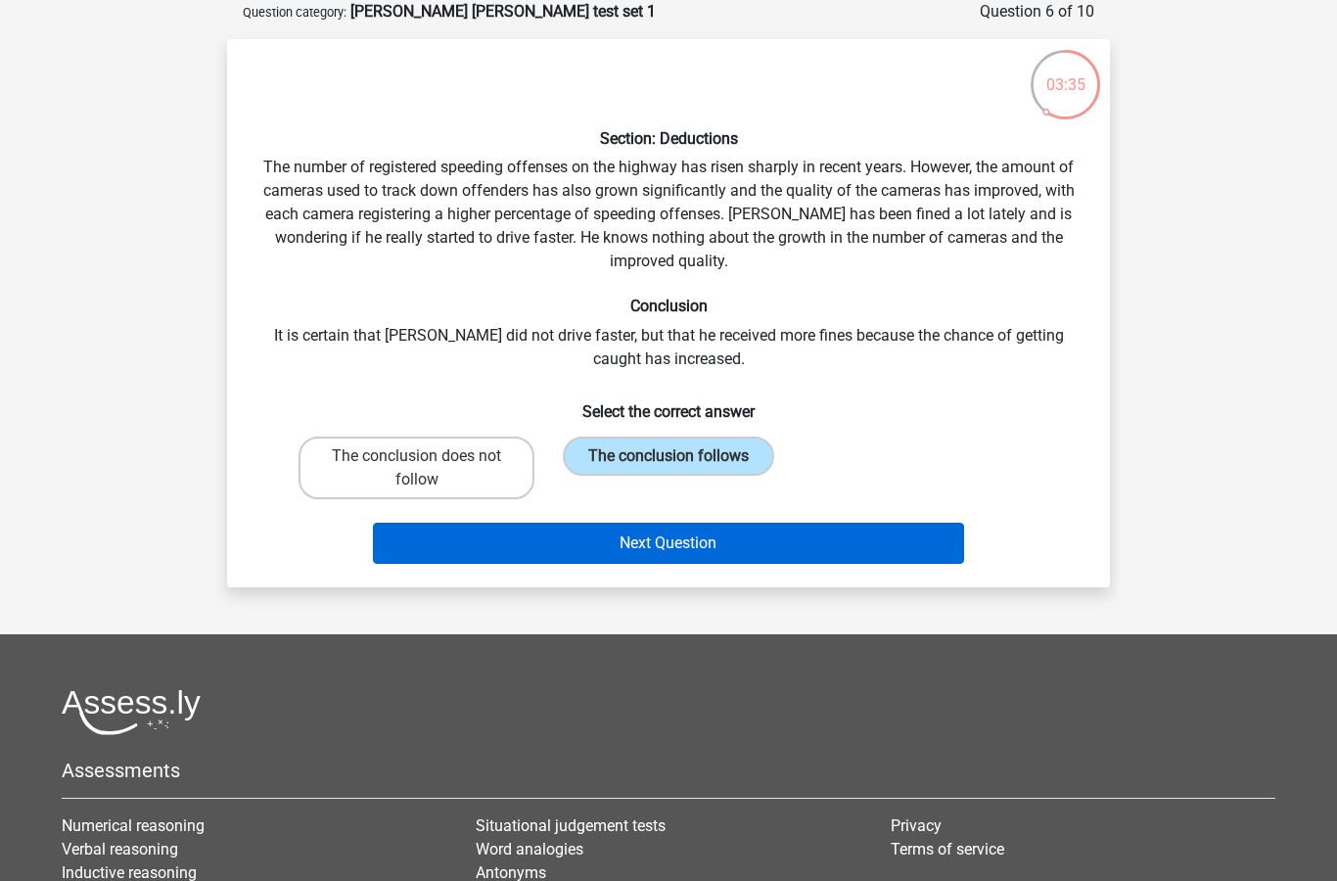
click at [630, 542] on button "Next Question" at bounding box center [669, 543] width 592 height 41
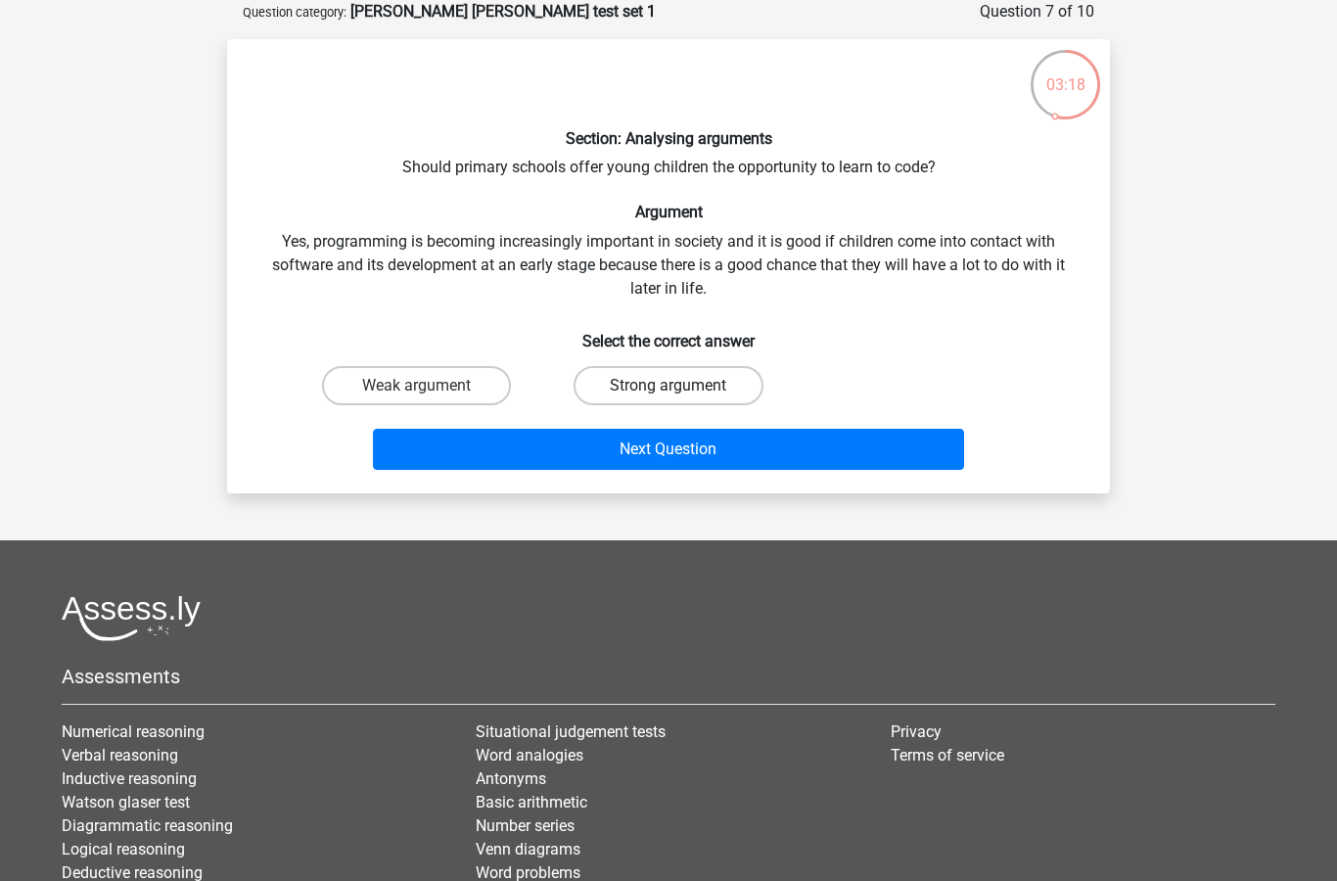
click at [594, 387] on label "Strong argument" at bounding box center [668, 385] width 189 height 39
click at [669, 387] on input "Strong argument" at bounding box center [675, 392] width 13 height 13
radio input "true"
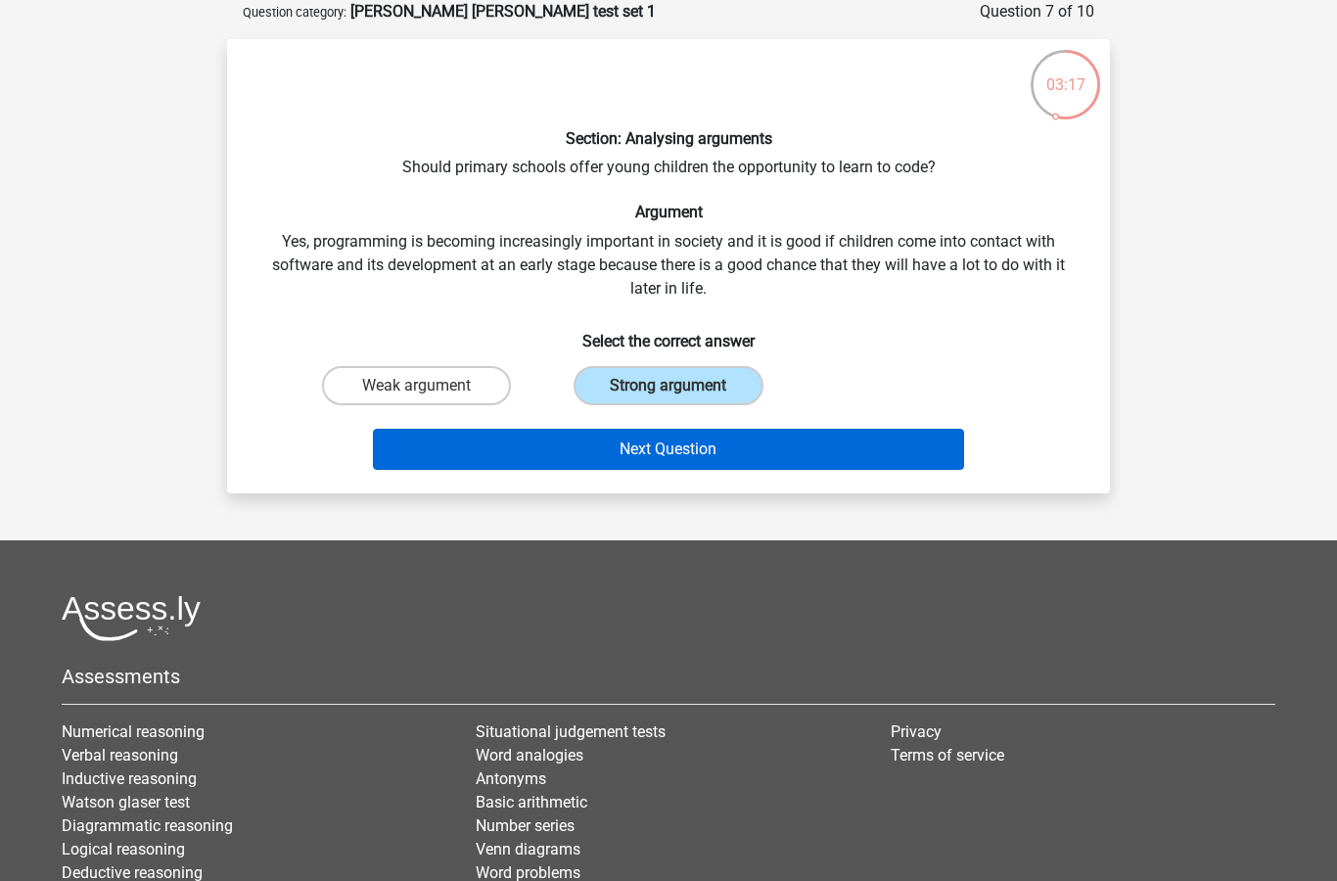
click at [611, 454] on button "Next Question" at bounding box center [669, 449] width 592 height 41
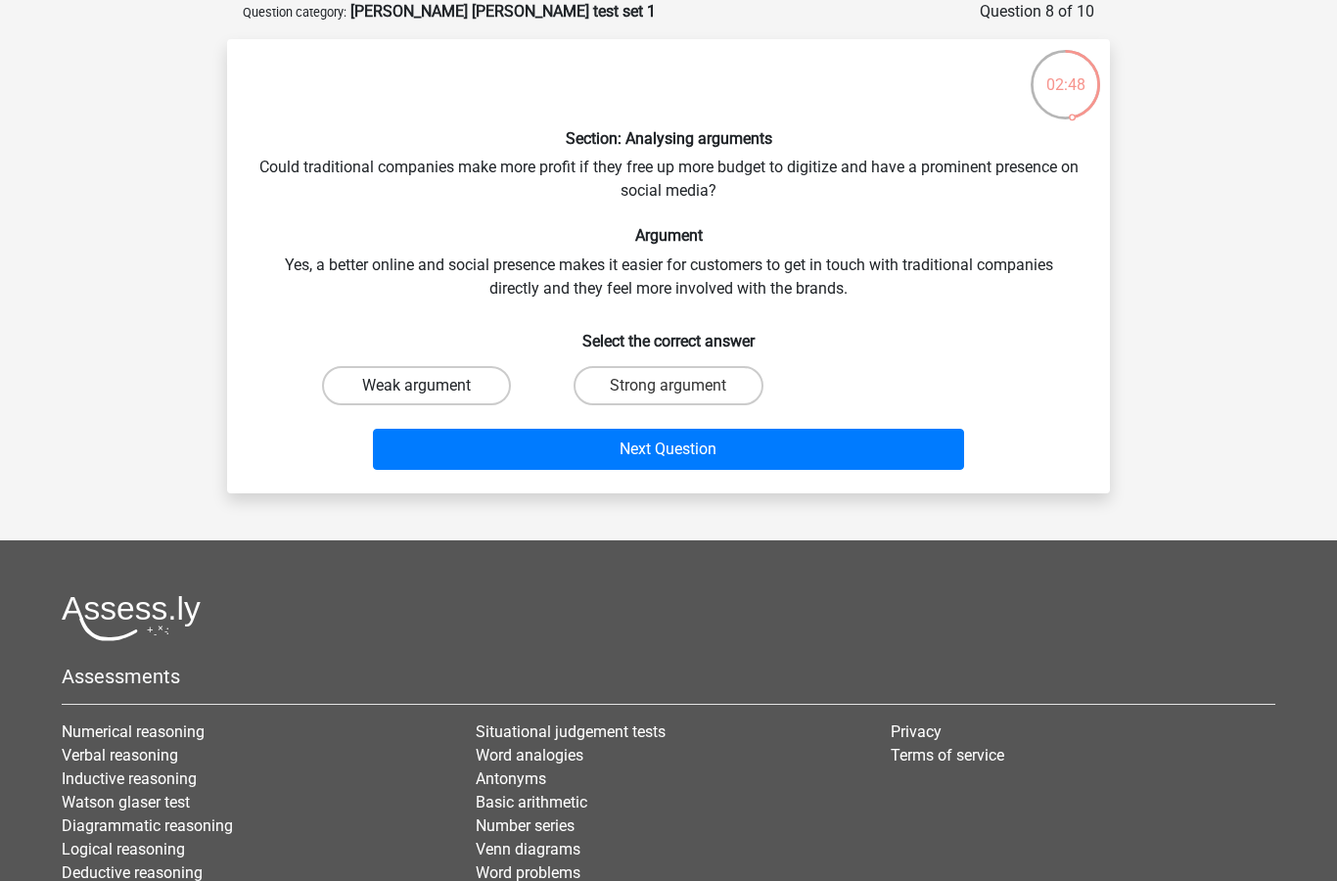
click at [471, 386] on label "Weak argument" at bounding box center [416, 385] width 189 height 39
click at [430, 386] on input "Weak argument" at bounding box center [423, 392] width 13 height 13
radio input "true"
click at [531, 422] on div "Next Question" at bounding box center [668, 445] width 820 height 65
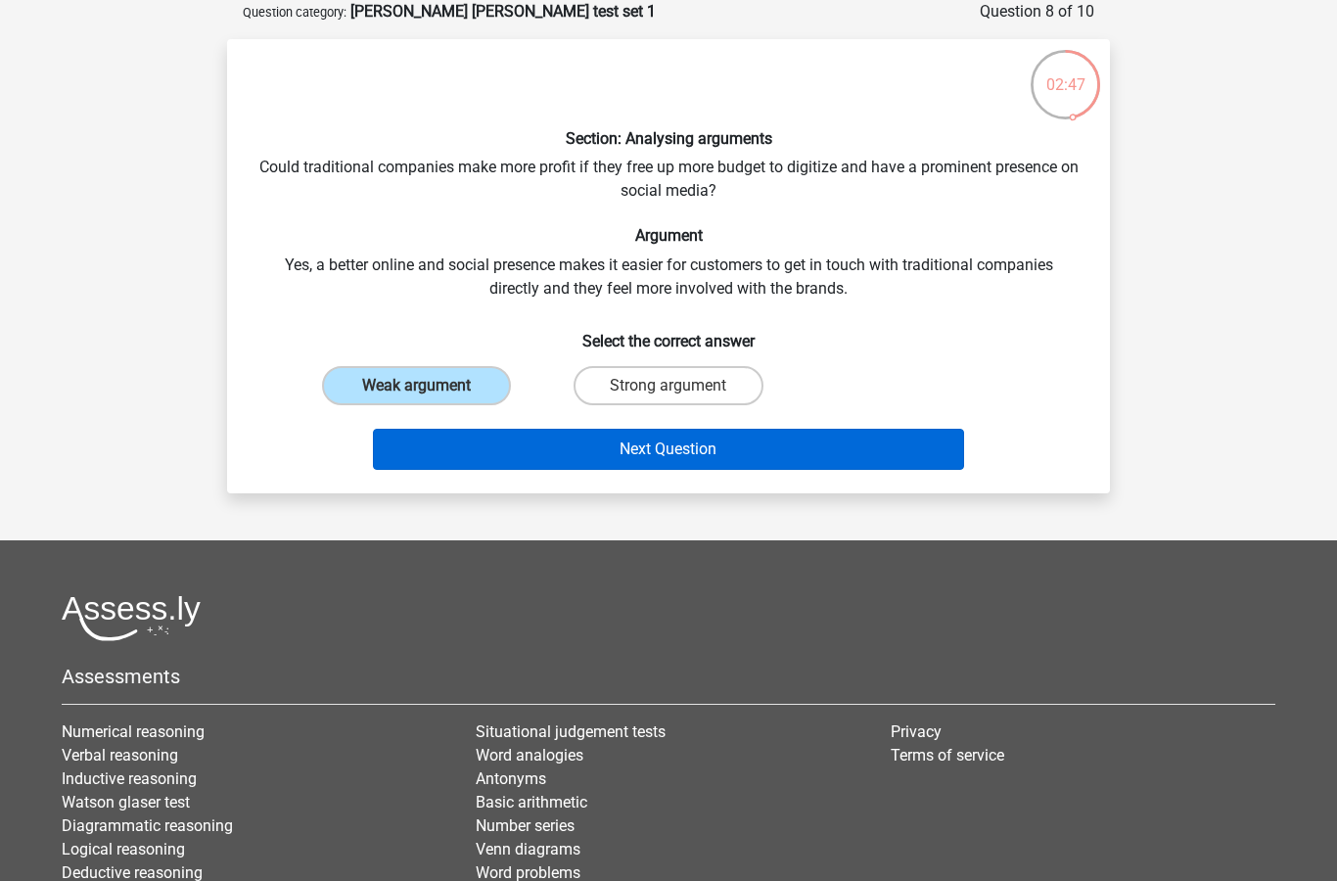
click at [539, 454] on button "Next Question" at bounding box center [669, 449] width 592 height 41
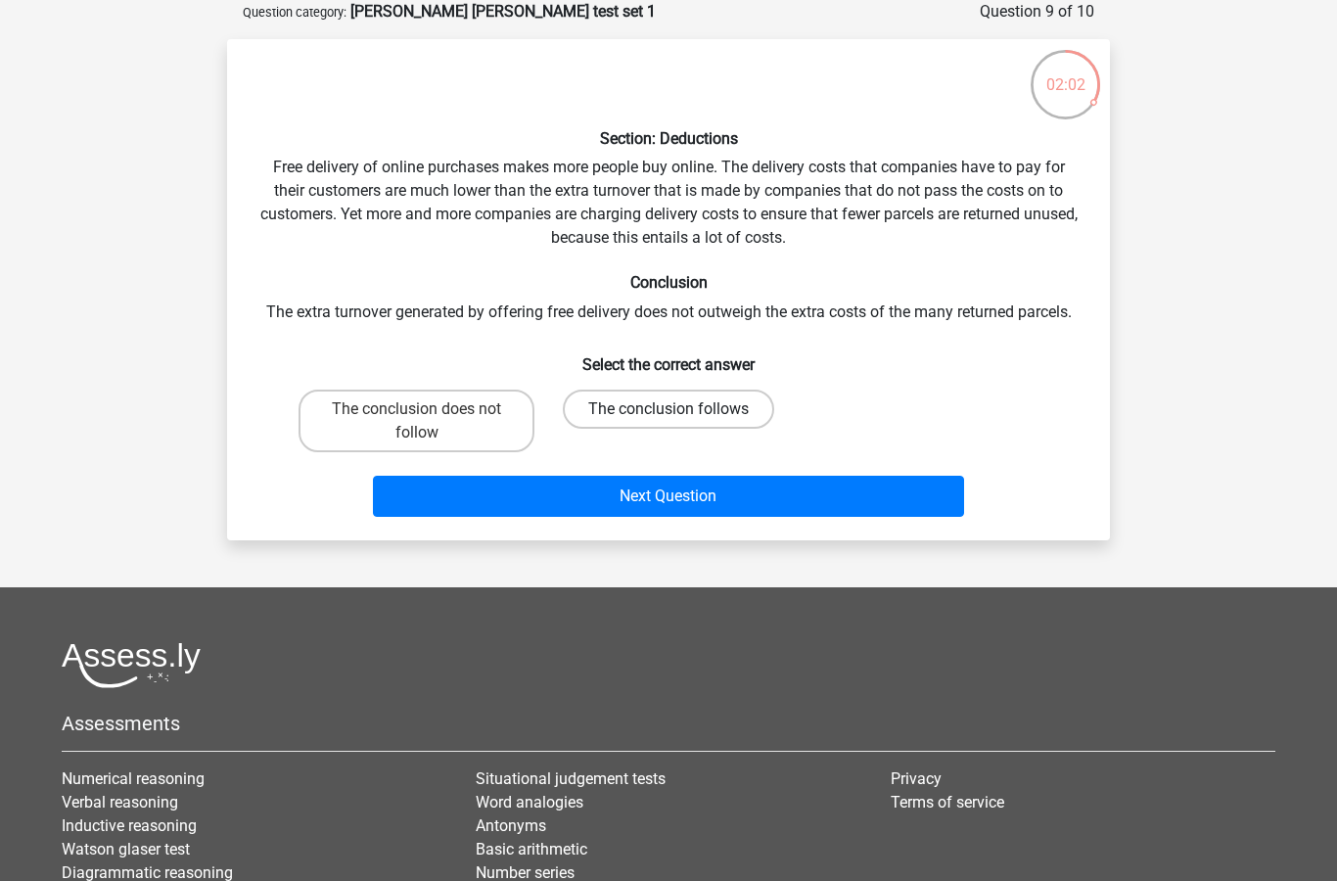
click at [660, 397] on label "The conclusion follows" at bounding box center [668, 409] width 211 height 39
click at [669, 409] on input "The conclusion follows" at bounding box center [675, 415] width 13 height 13
radio input "true"
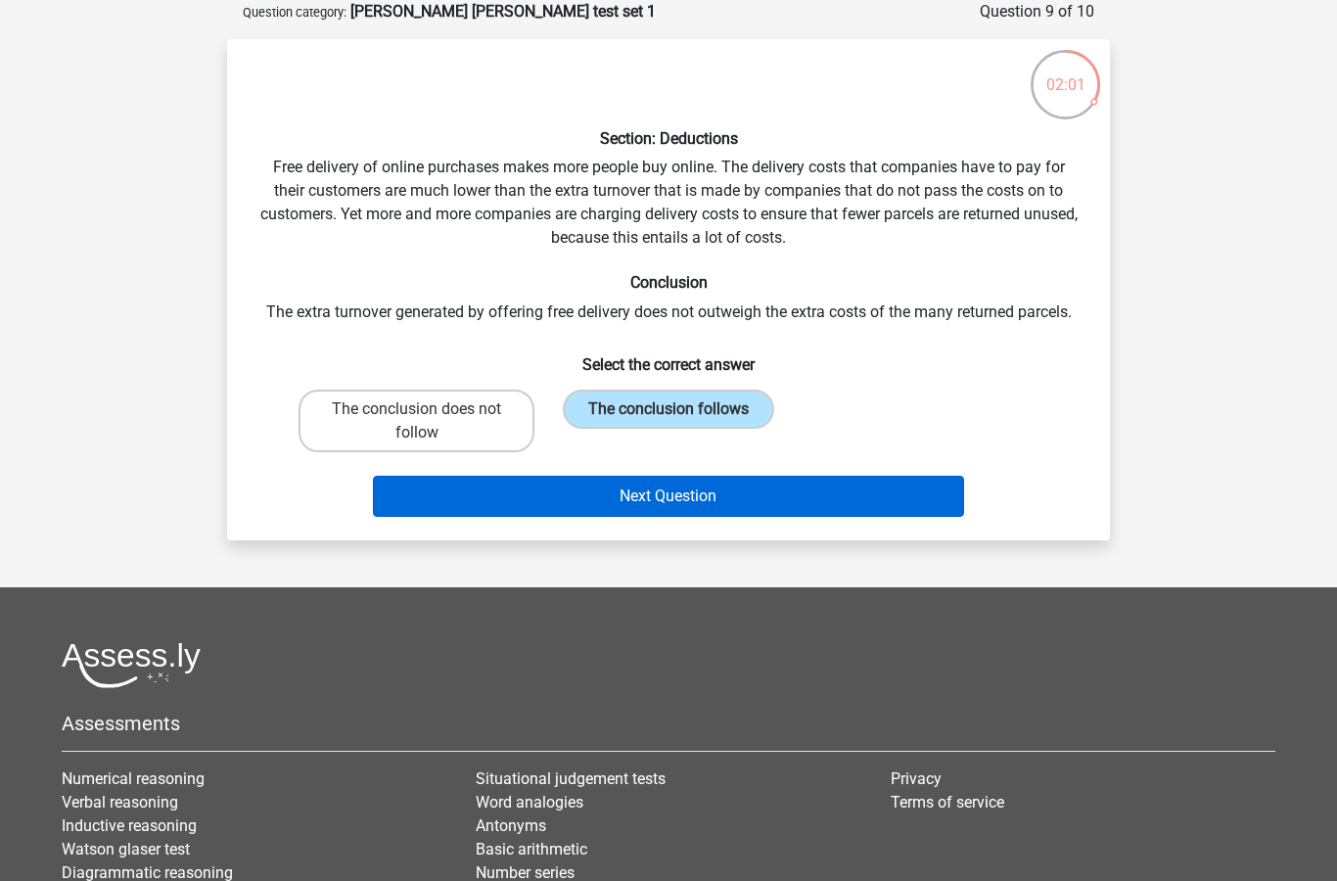
click at [681, 498] on button "Next Question" at bounding box center [669, 496] width 592 height 41
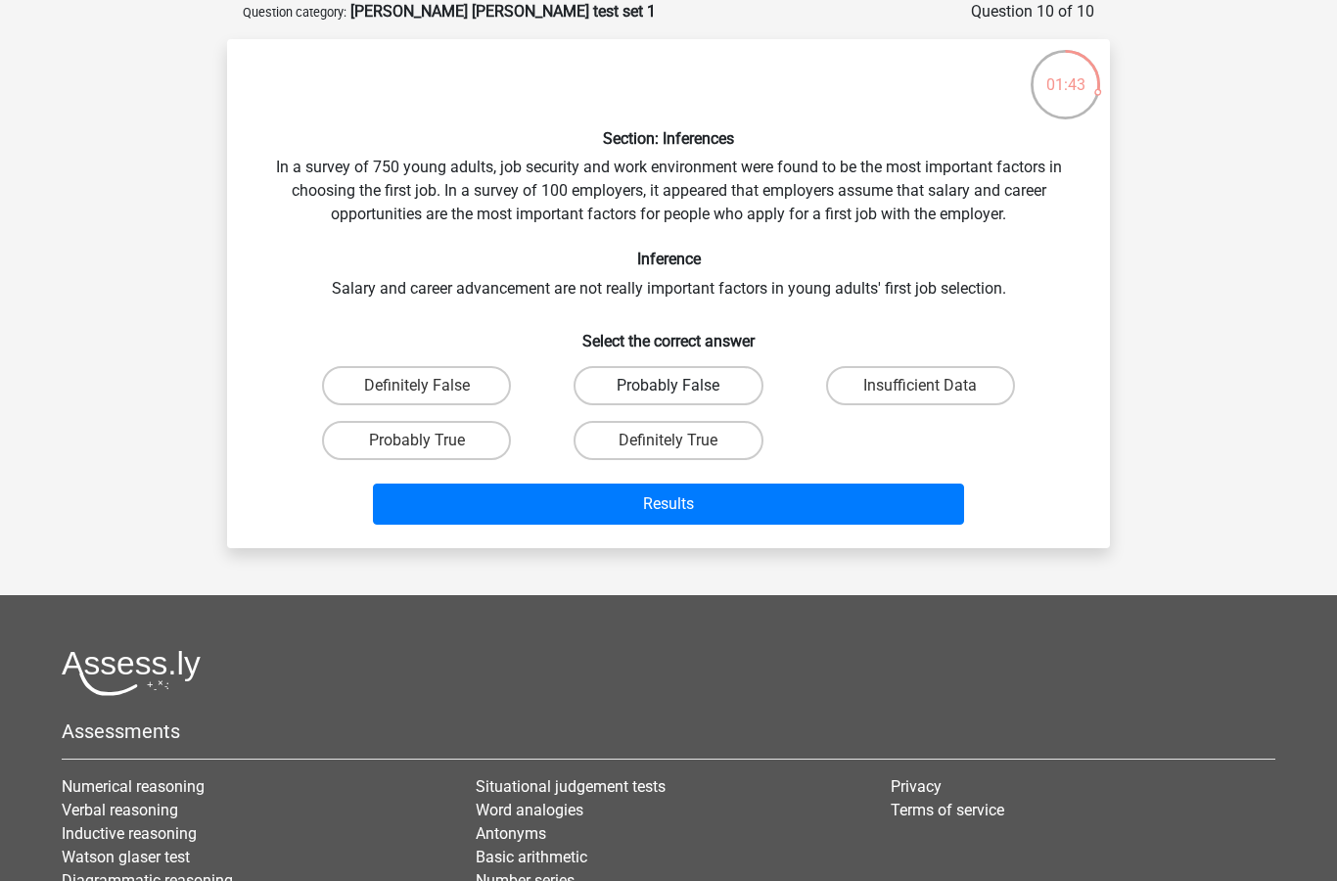
click at [725, 393] on label "Probably False" at bounding box center [668, 385] width 189 height 39
click at [681, 393] on input "Probably False" at bounding box center [675, 392] width 13 height 13
radio input "true"
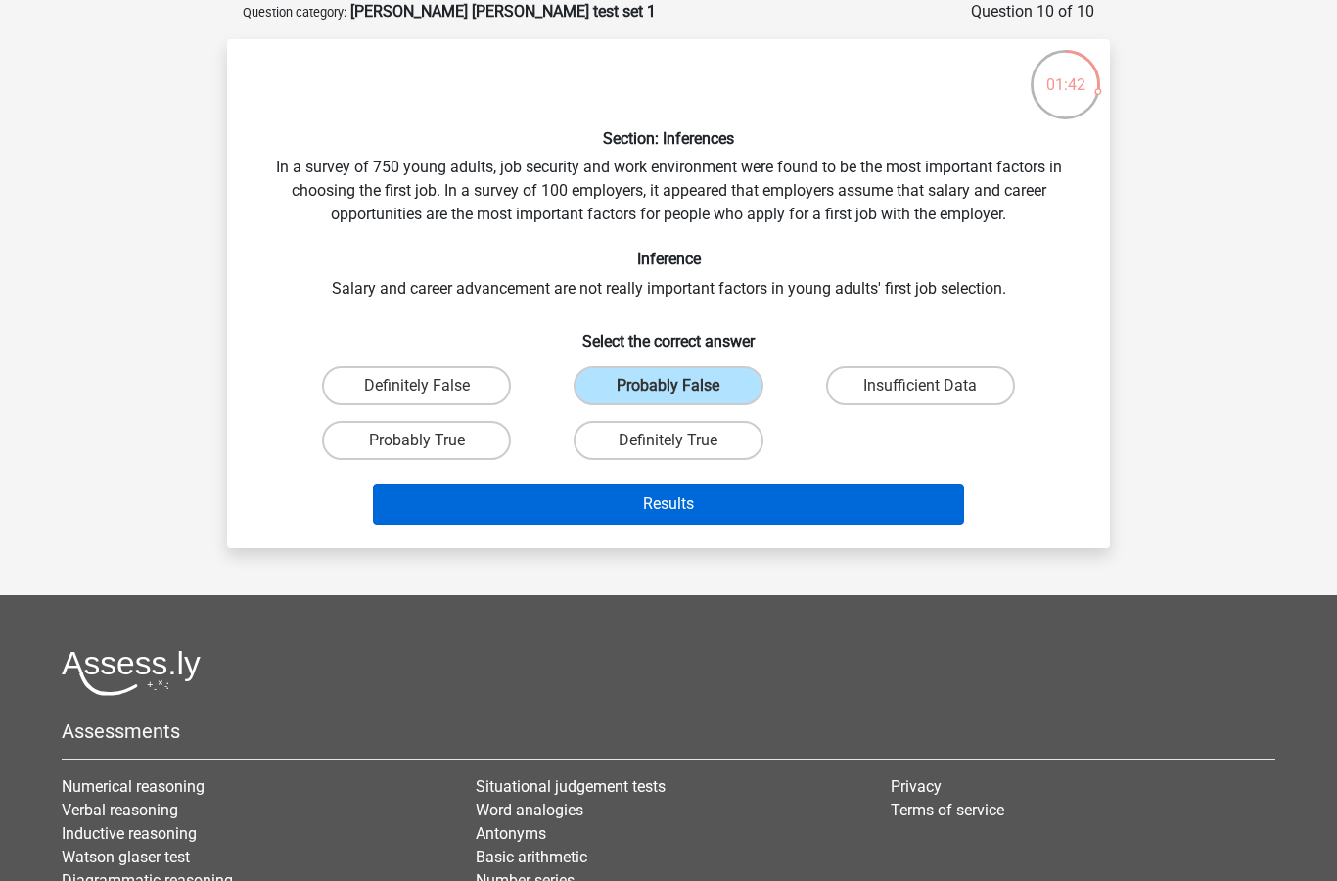
click at [723, 499] on button "Results" at bounding box center [669, 504] width 592 height 41
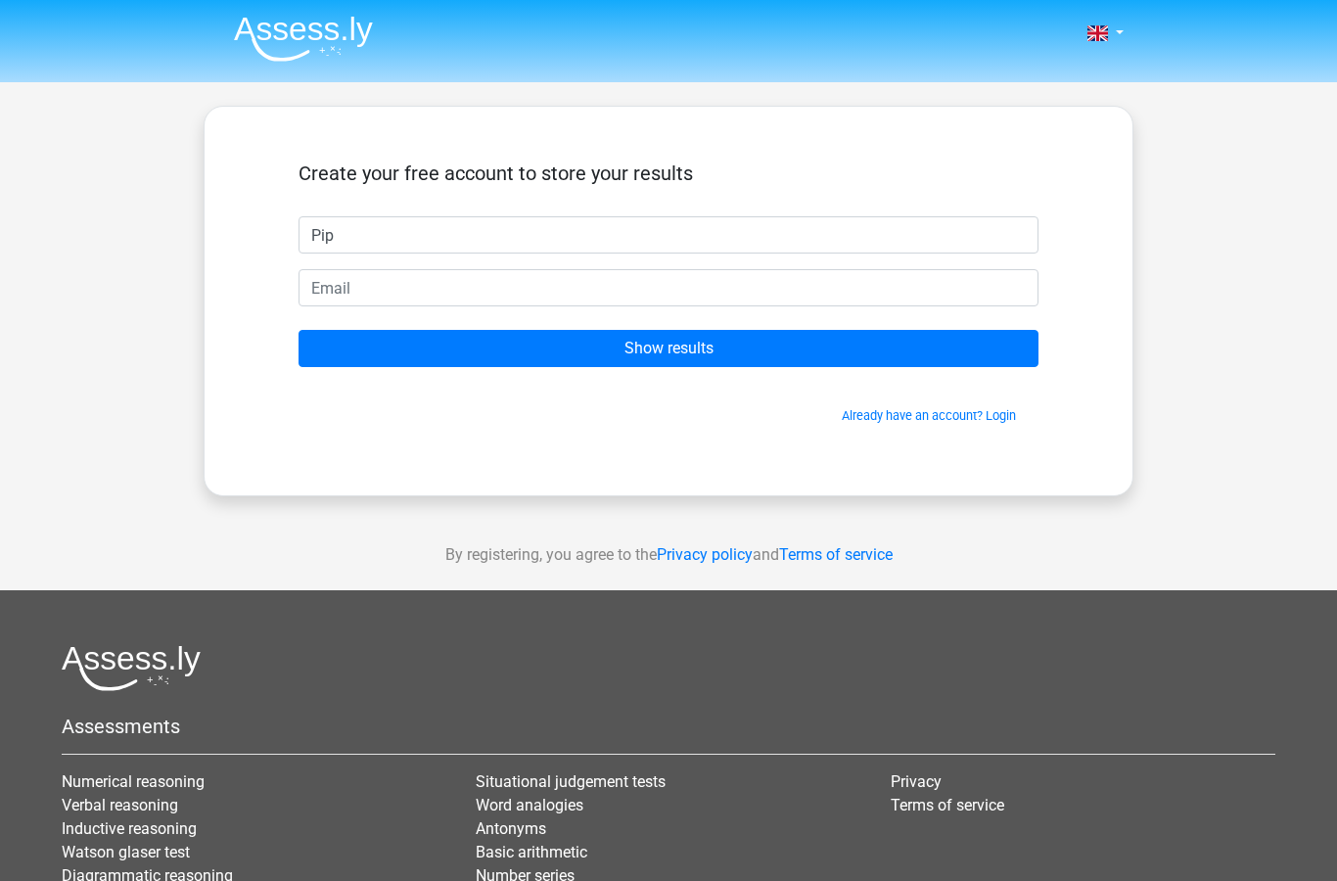
type input "Pip"
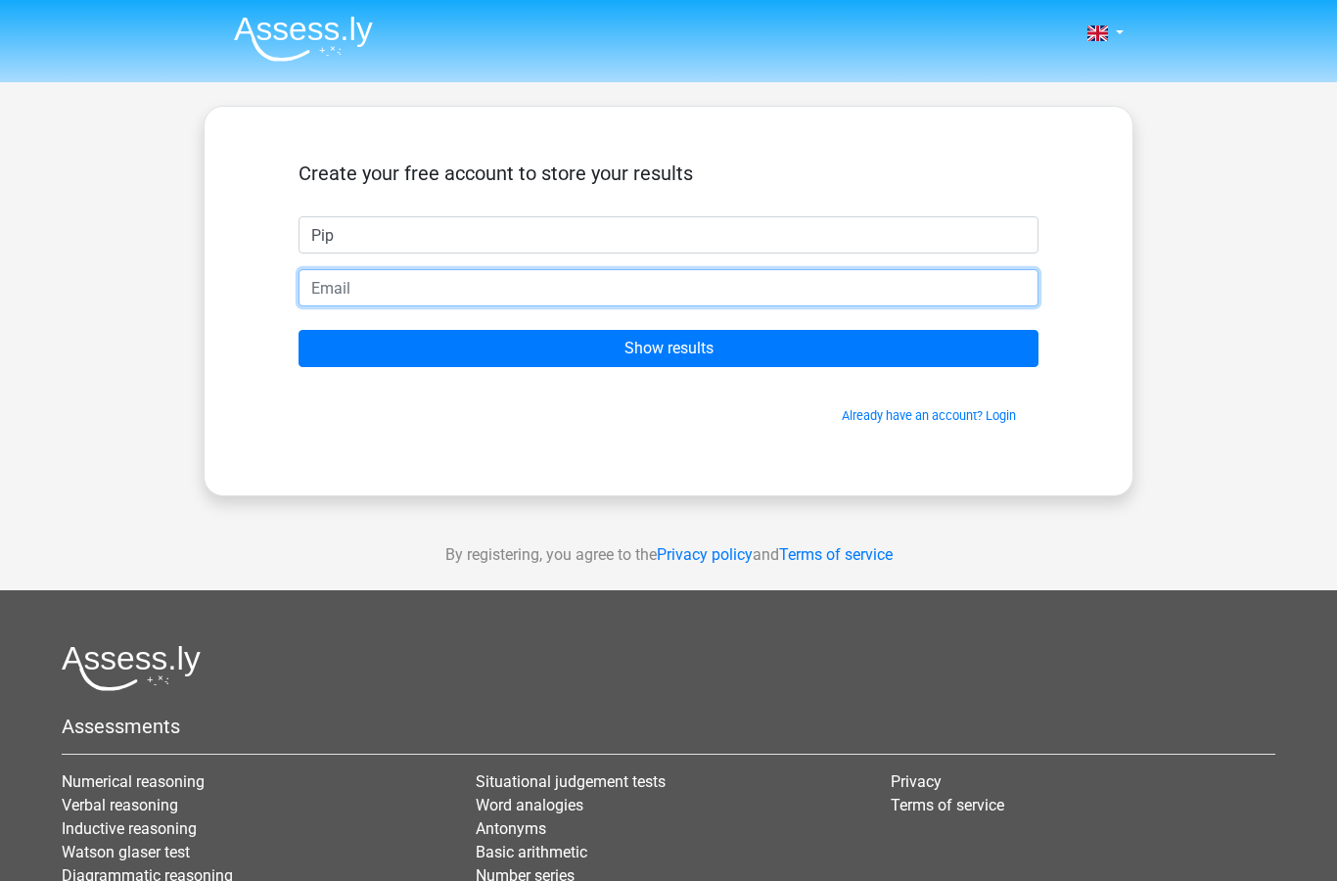
click at [478, 295] on input "email" at bounding box center [669, 287] width 740 height 37
click at [478, 288] on input "email" at bounding box center [669, 287] width 740 height 37
click at [744, 291] on input "email" at bounding box center [669, 287] width 740 height 37
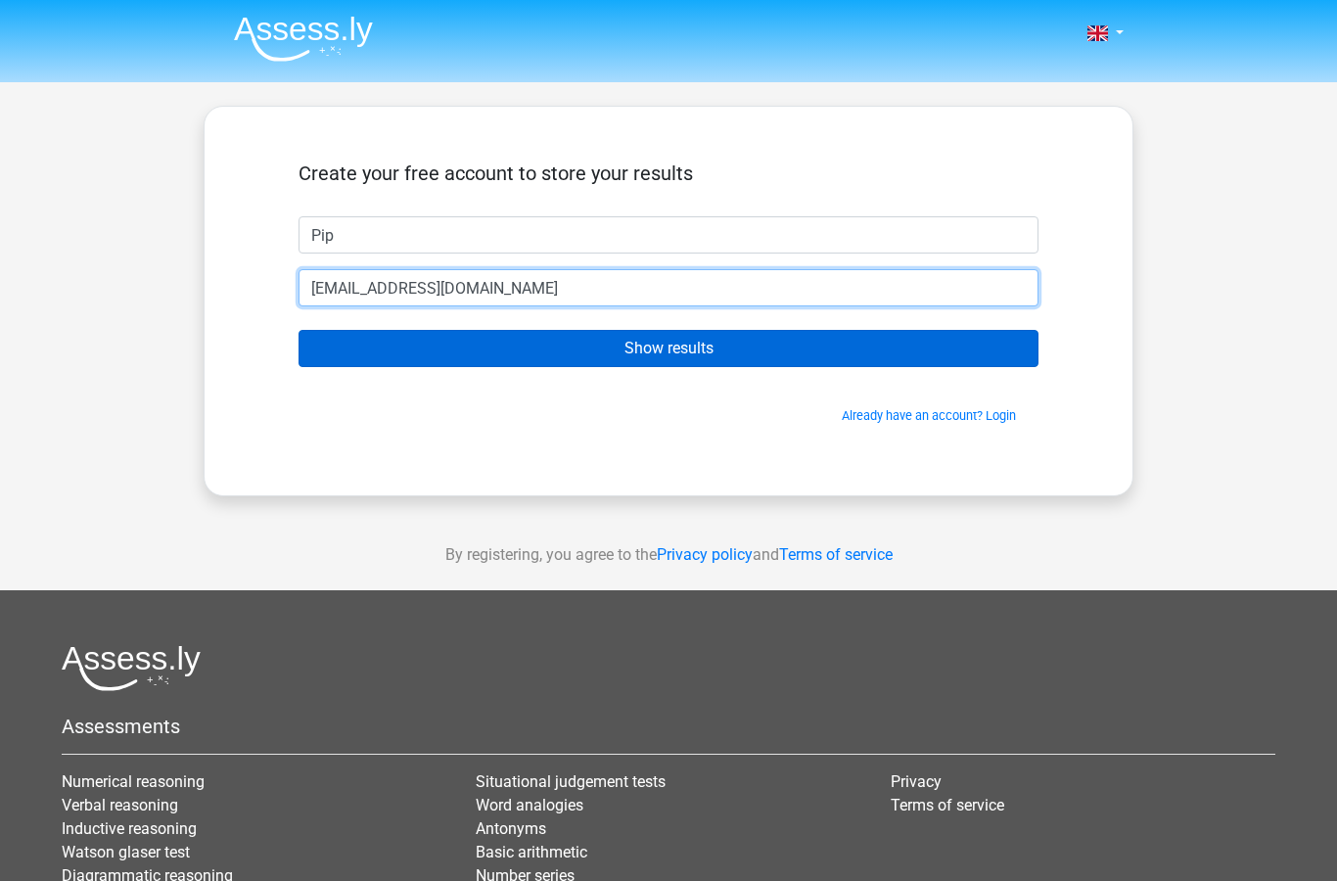
type input "[EMAIL_ADDRESS][DOMAIN_NAME]"
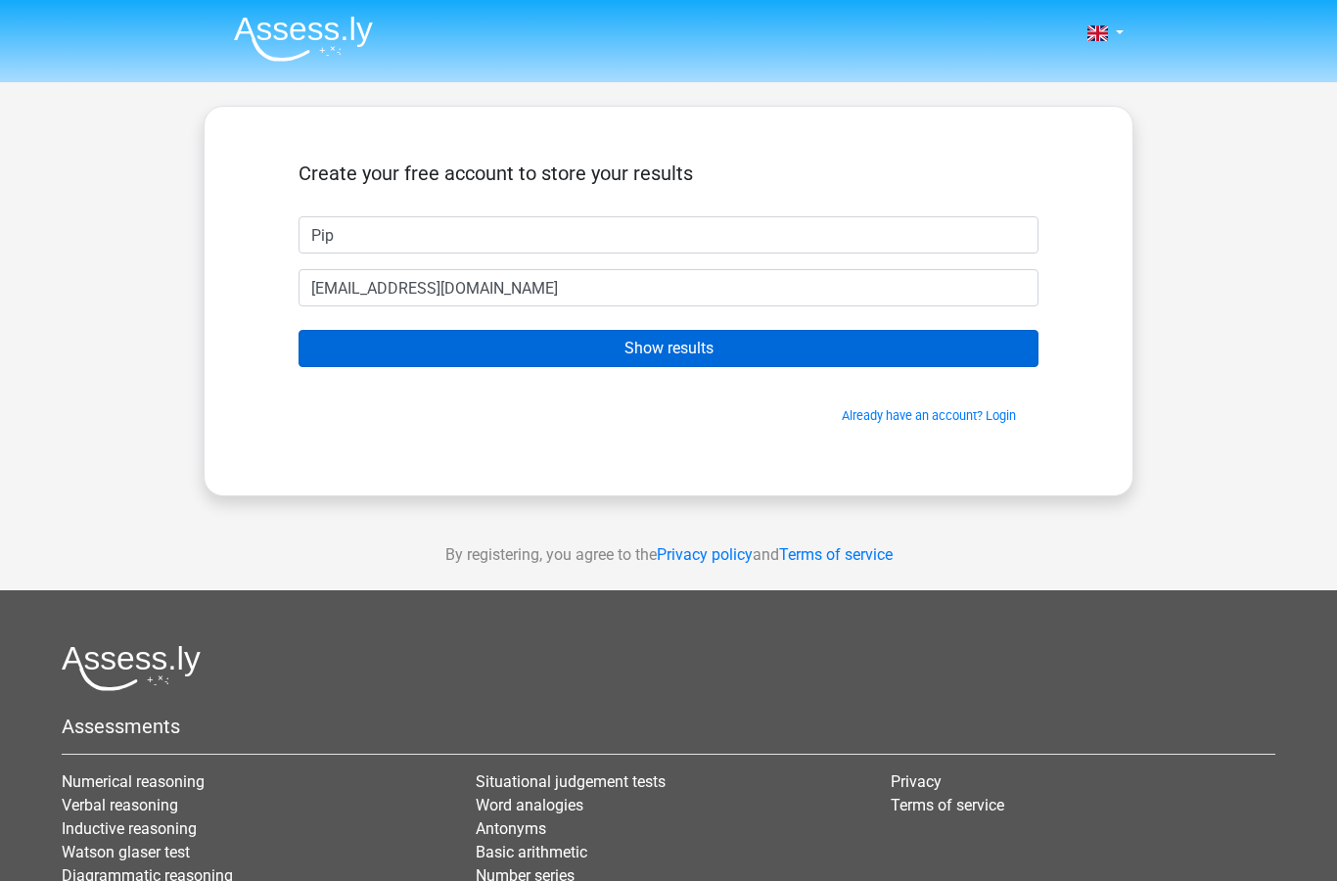
click at [624, 345] on input "Show results" at bounding box center [669, 348] width 740 height 37
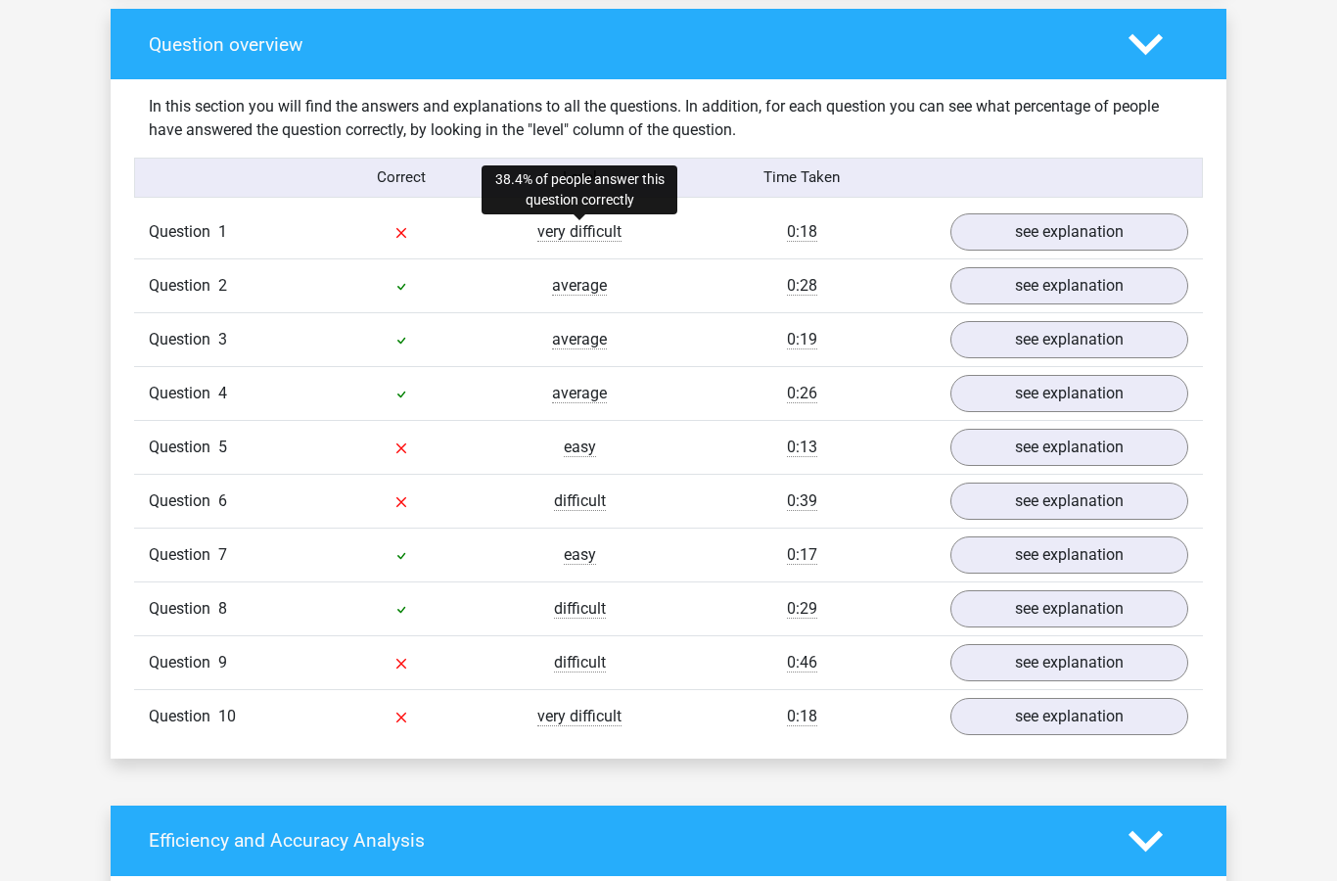
scroll to position [1442, 0]
click at [1081, 230] on link "see explanation" at bounding box center [1069, 231] width 273 height 43
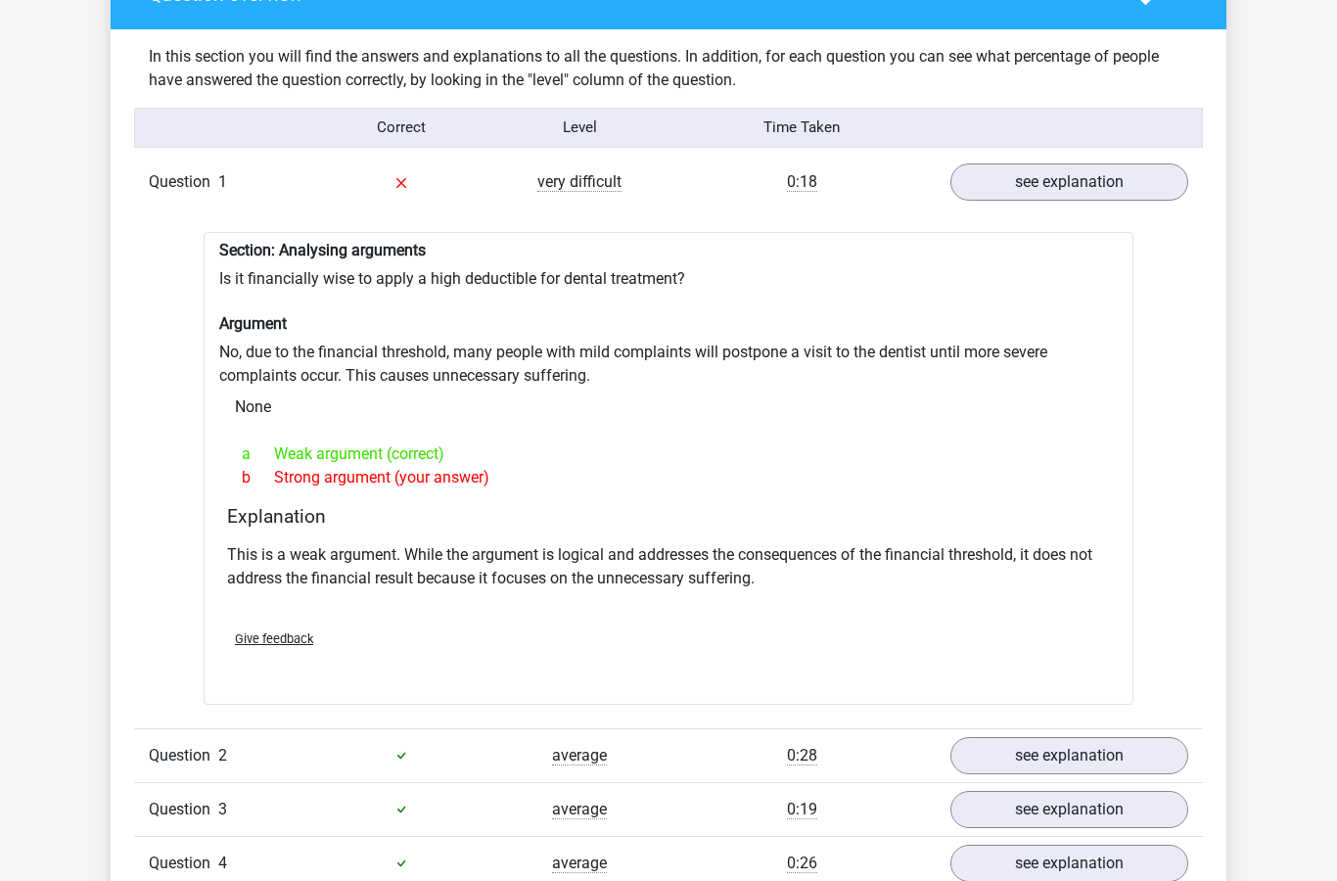
scroll to position [1492, 0]
click at [1054, 193] on link "see explanation" at bounding box center [1069, 182] width 273 height 43
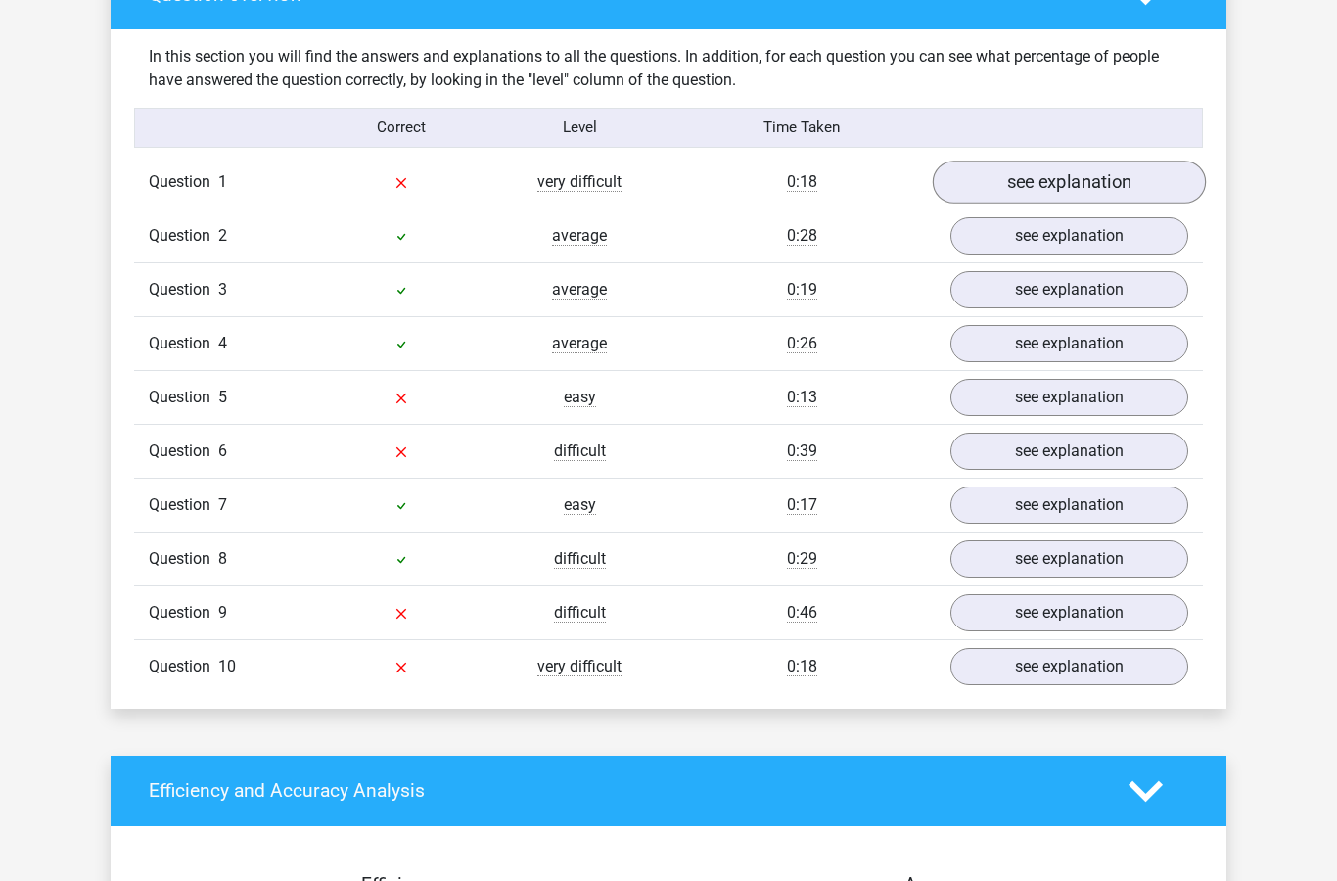
scroll to position [1500, 0]
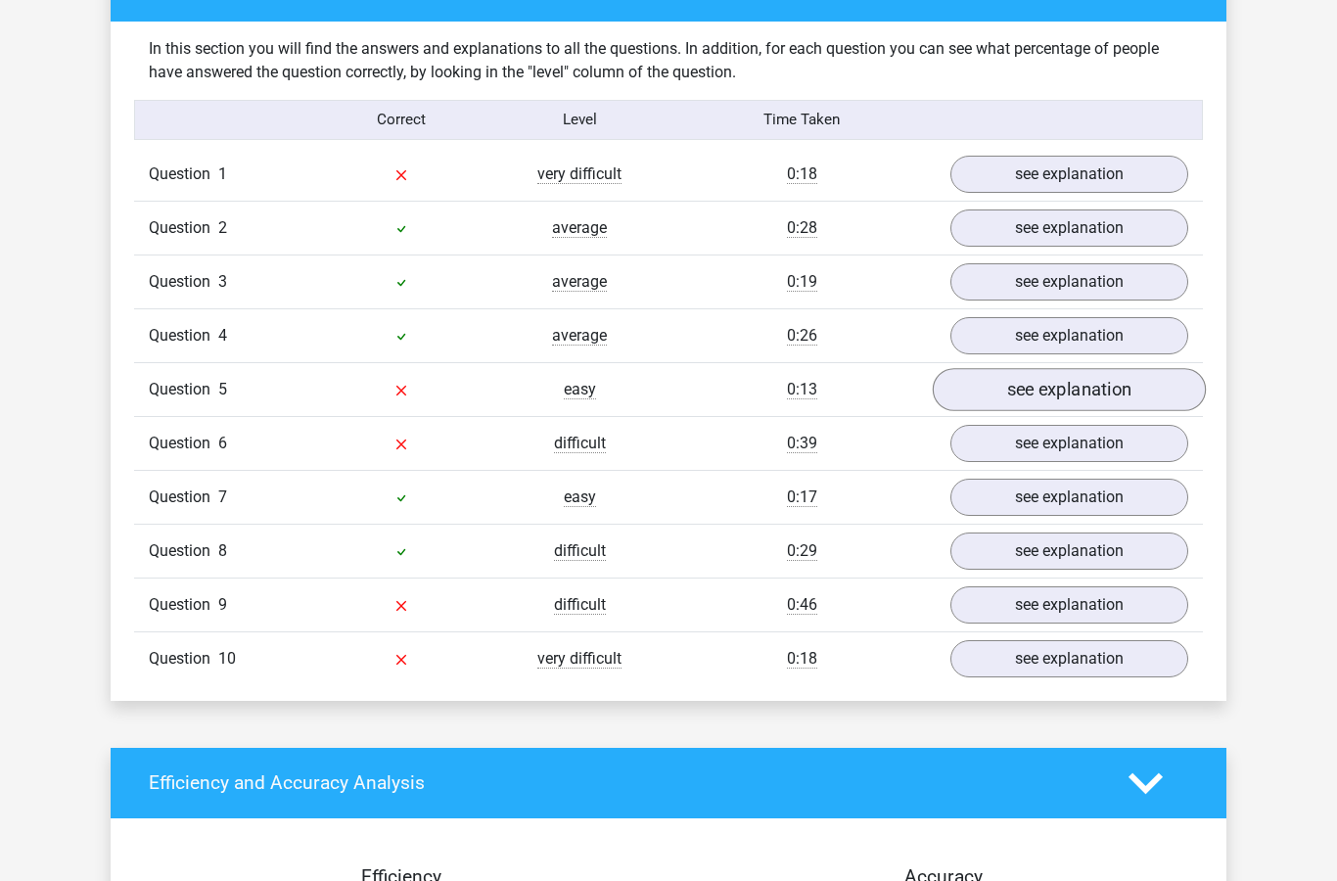
click at [1074, 400] on link "see explanation" at bounding box center [1069, 389] width 273 height 43
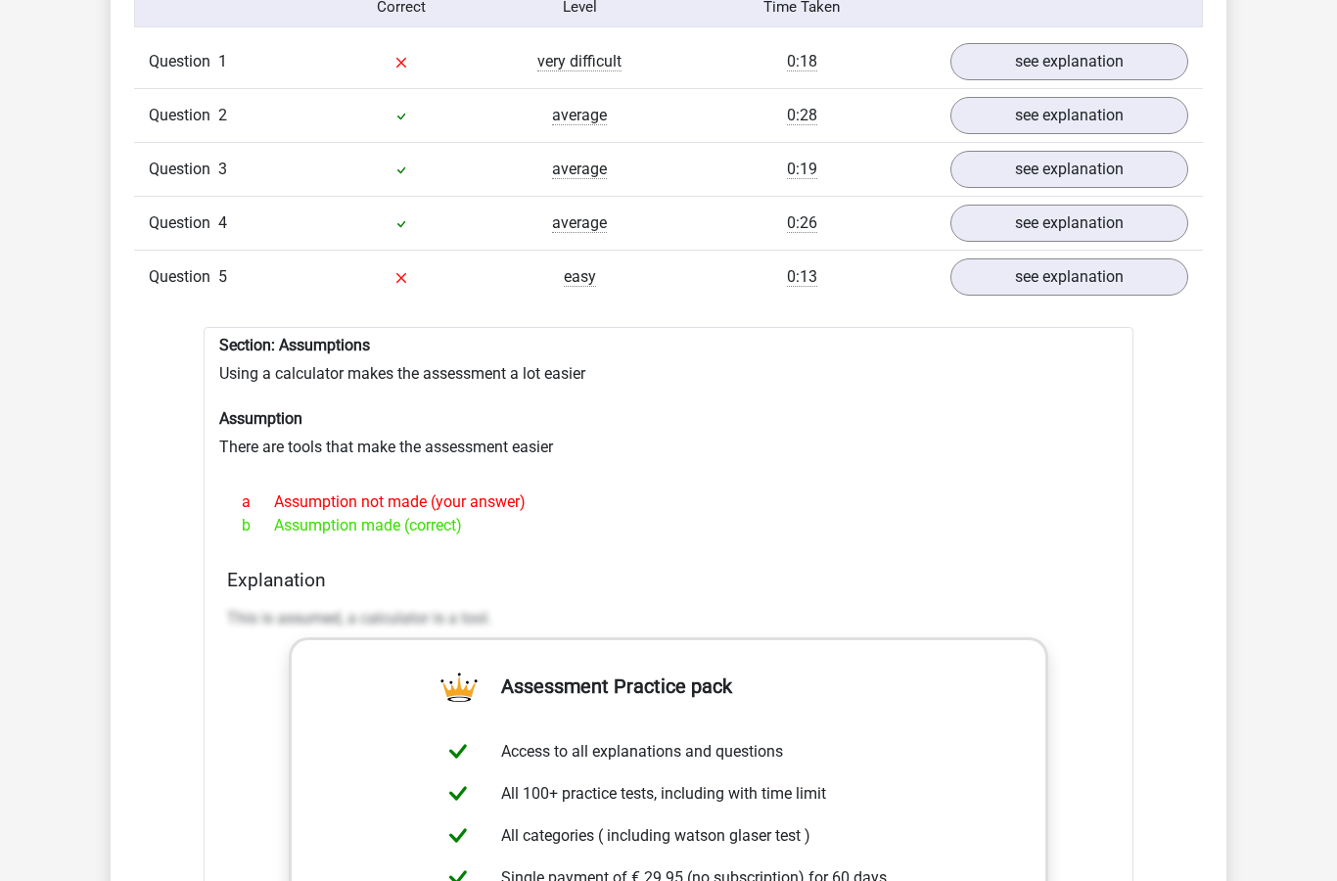
scroll to position [1612, 0]
click at [1083, 288] on link "see explanation" at bounding box center [1069, 276] width 273 height 43
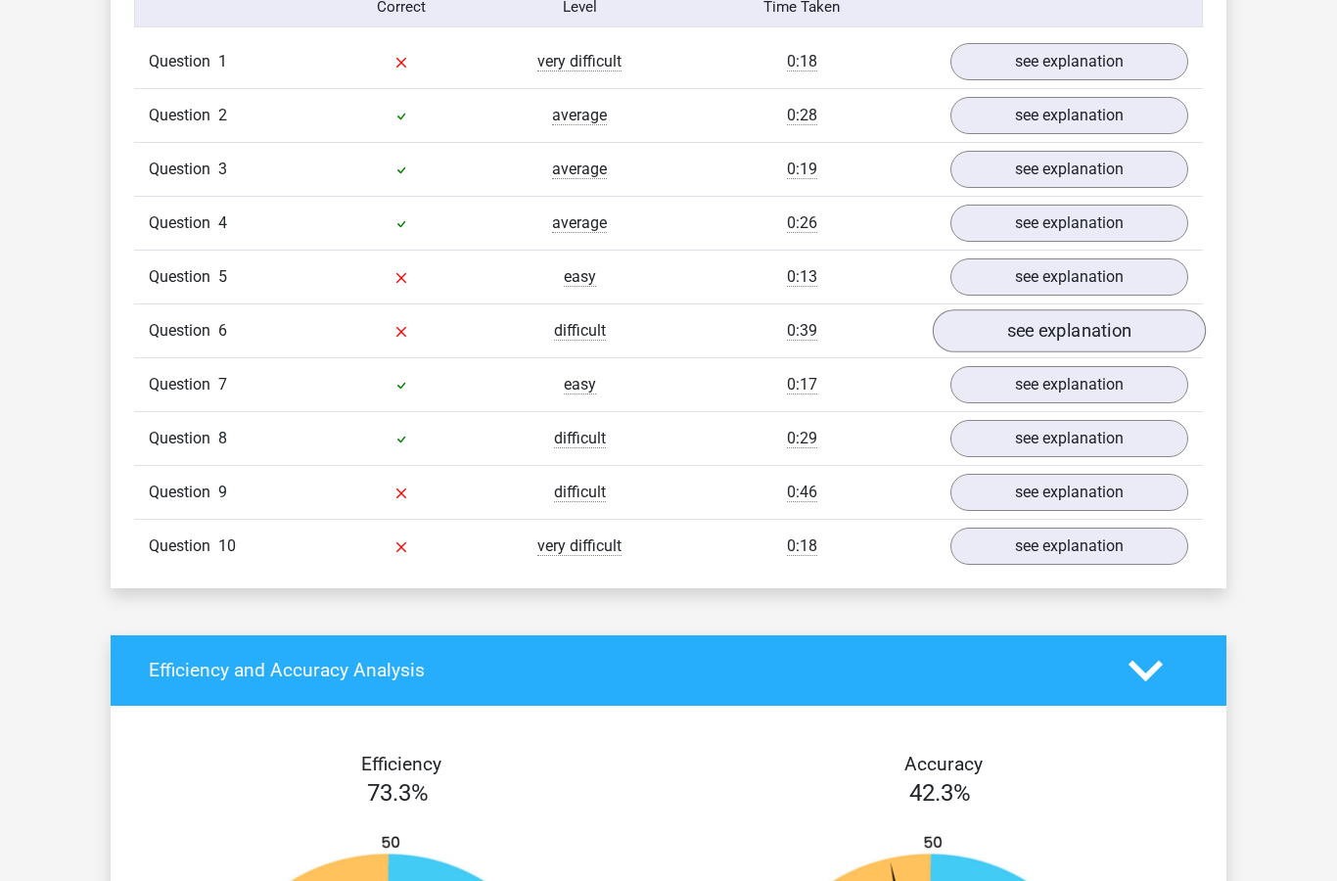
click at [1076, 334] on link "see explanation" at bounding box center [1069, 330] width 273 height 43
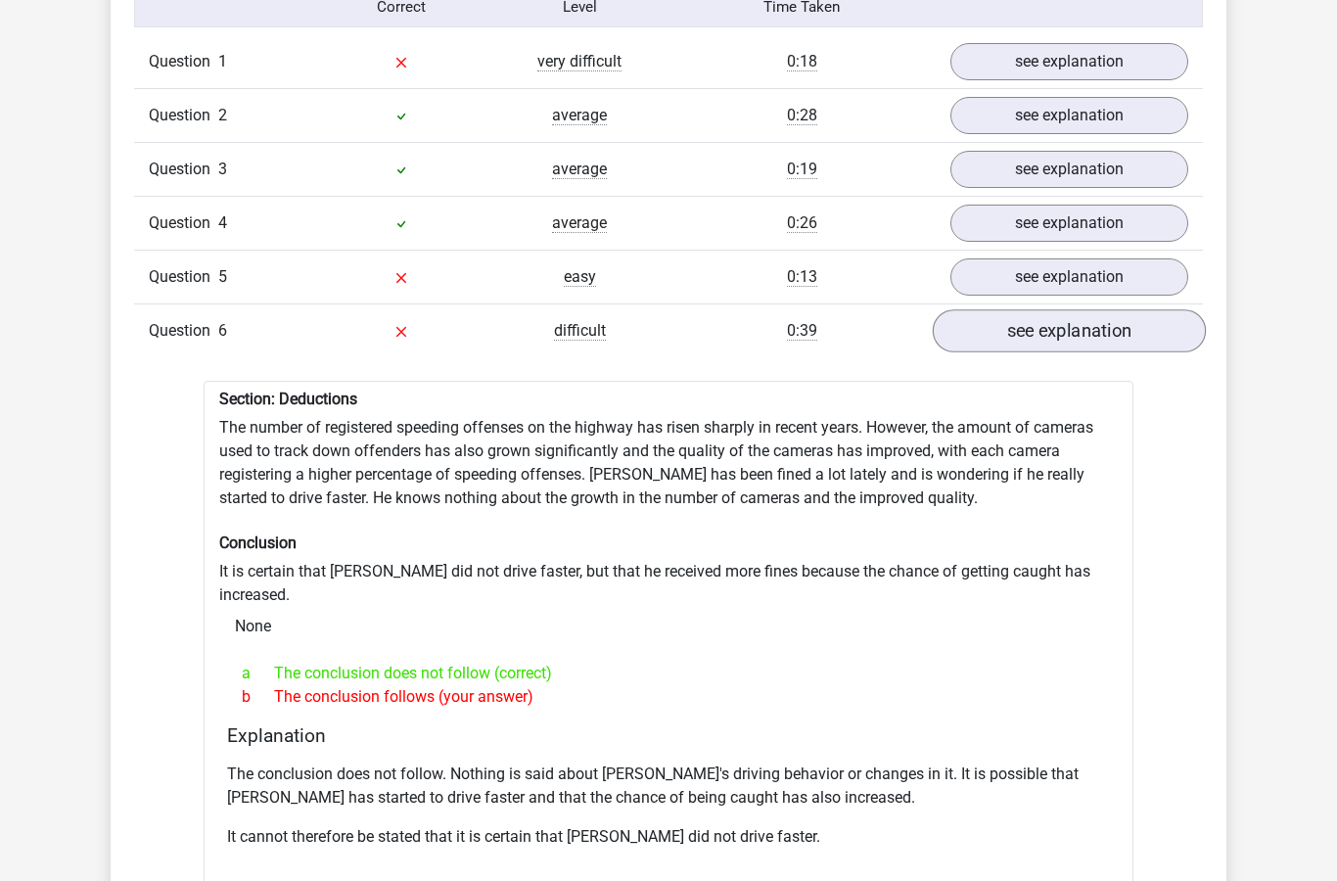
click at [1076, 334] on link "see explanation" at bounding box center [1069, 330] width 273 height 43
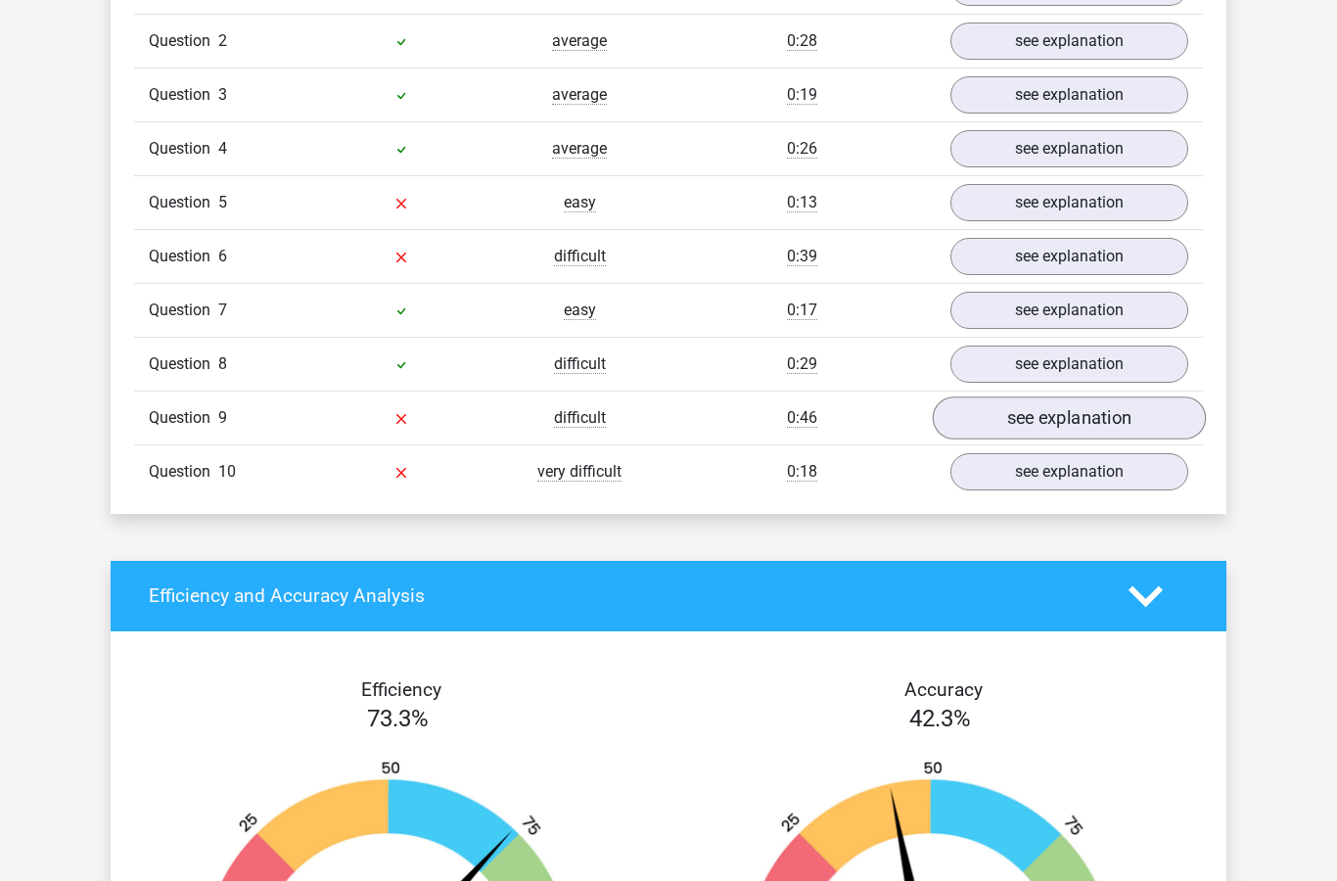
scroll to position [1687, 0]
click at [1075, 434] on link "see explanation" at bounding box center [1069, 417] width 273 height 43
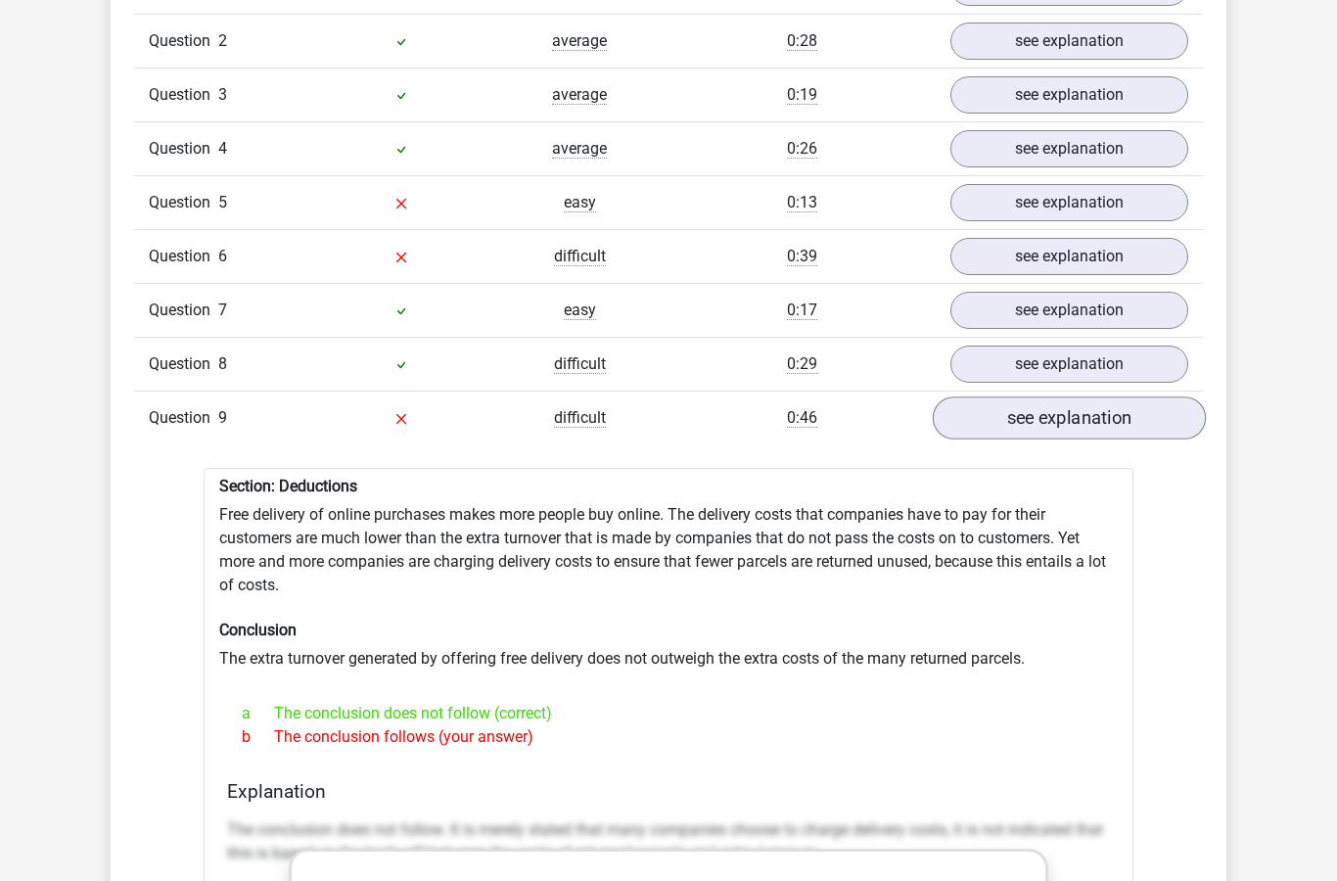
click at [1074, 437] on link "see explanation" at bounding box center [1069, 417] width 273 height 43
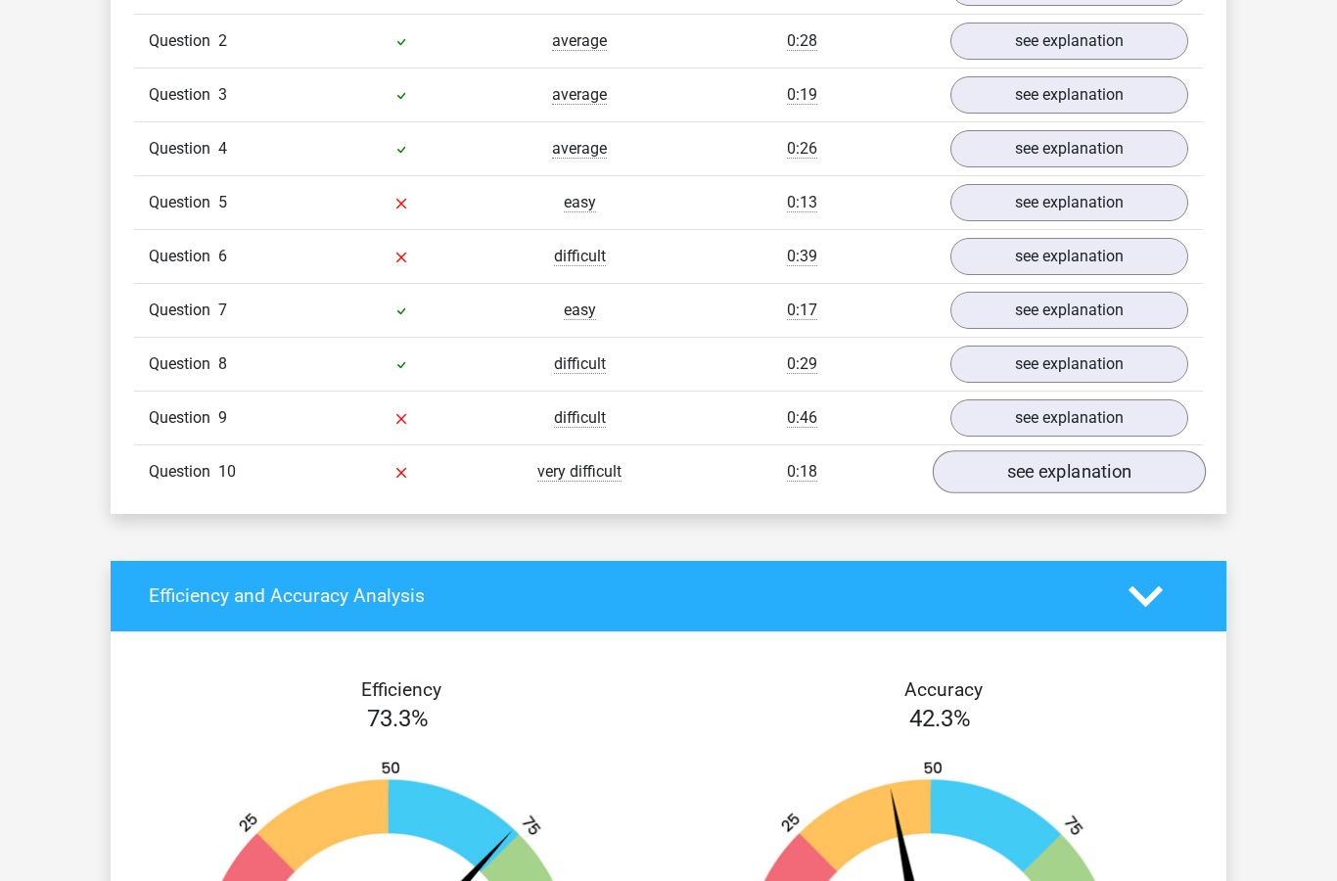
click at [1064, 467] on link "see explanation" at bounding box center [1069, 471] width 273 height 43
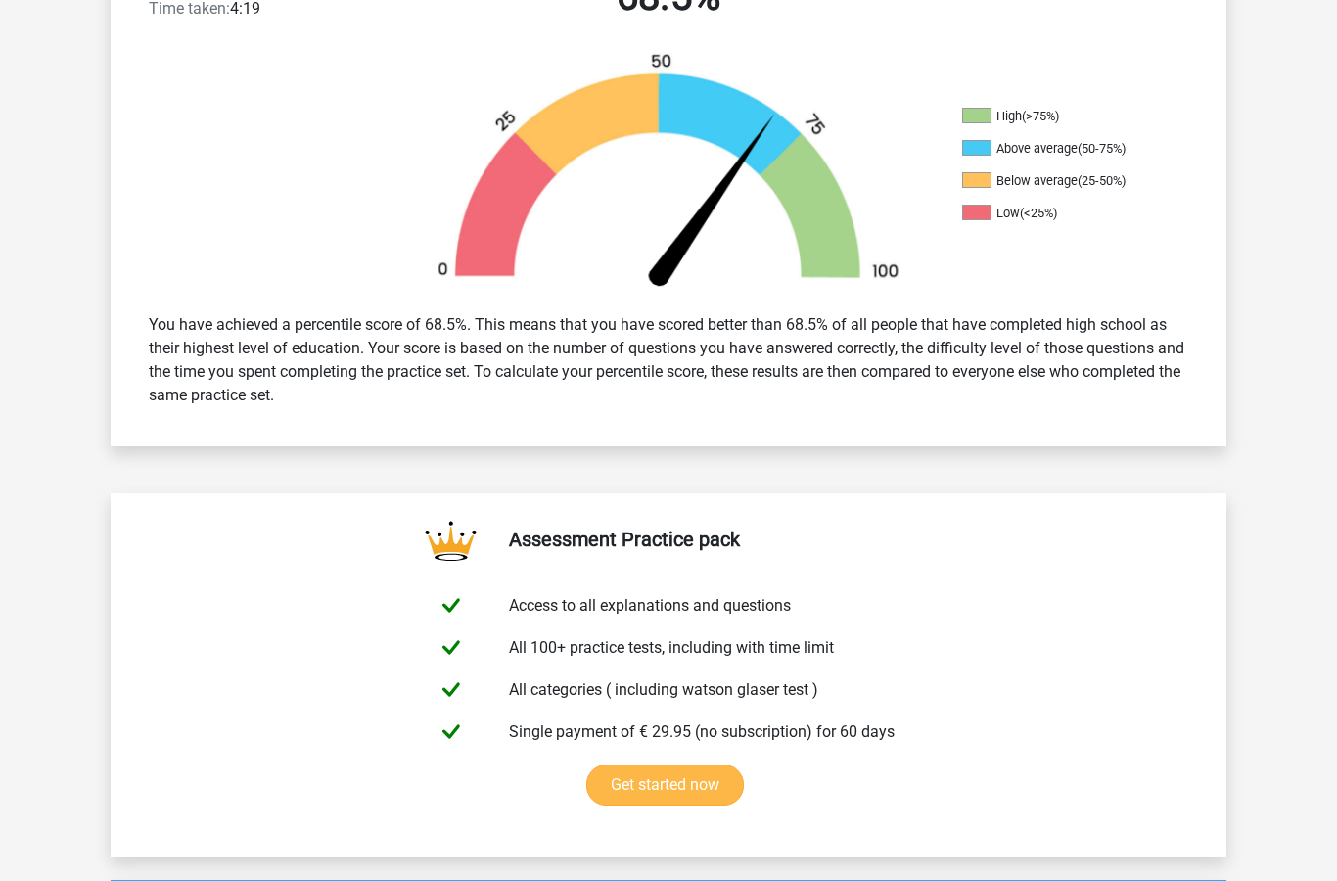
scroll to position [0, 0]
